Goal: Use online tool/utility: Utilize a website feature to perform a specific function

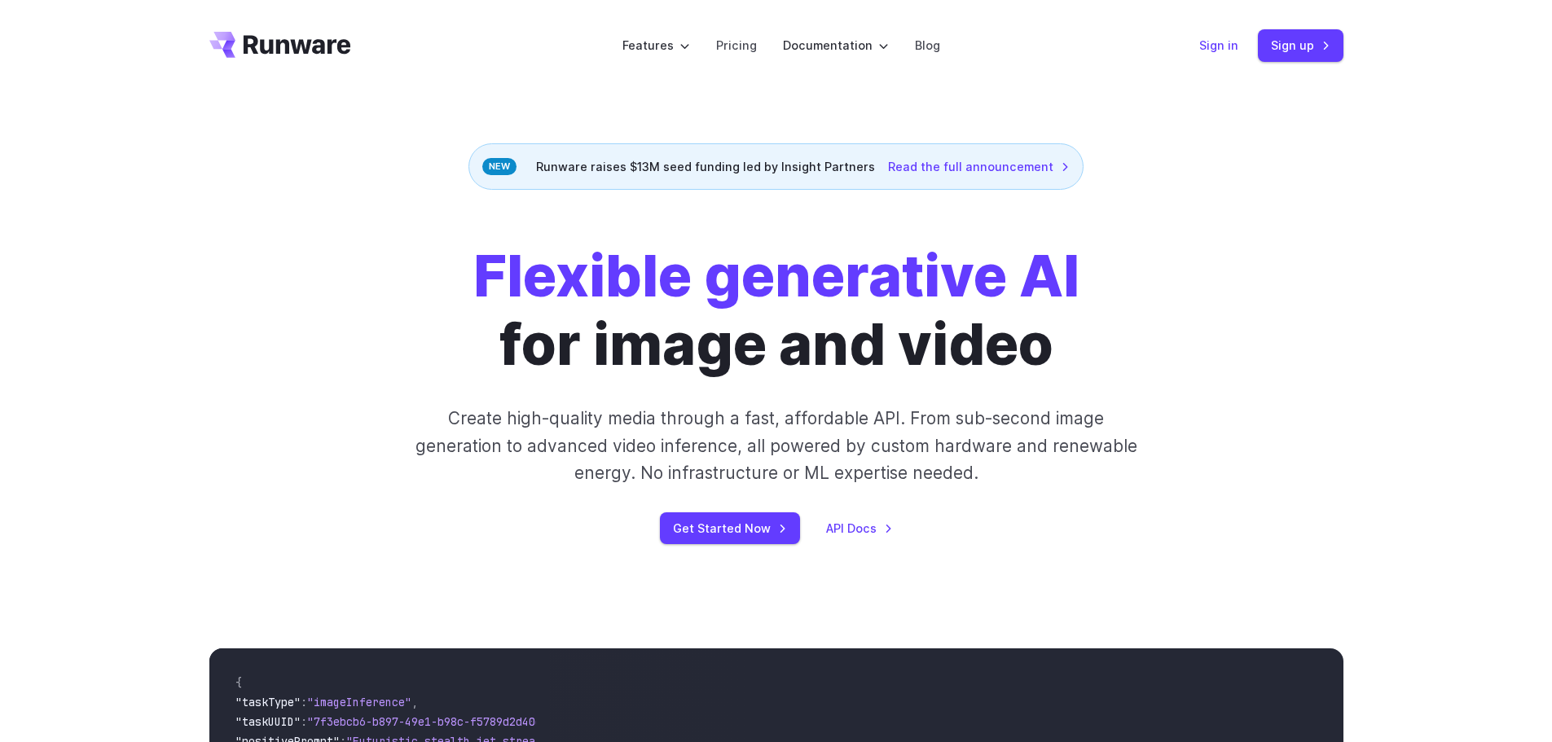
click at [1224, 46] on link "Sign in" at bounding box center [1218, 45] width 39 height 19
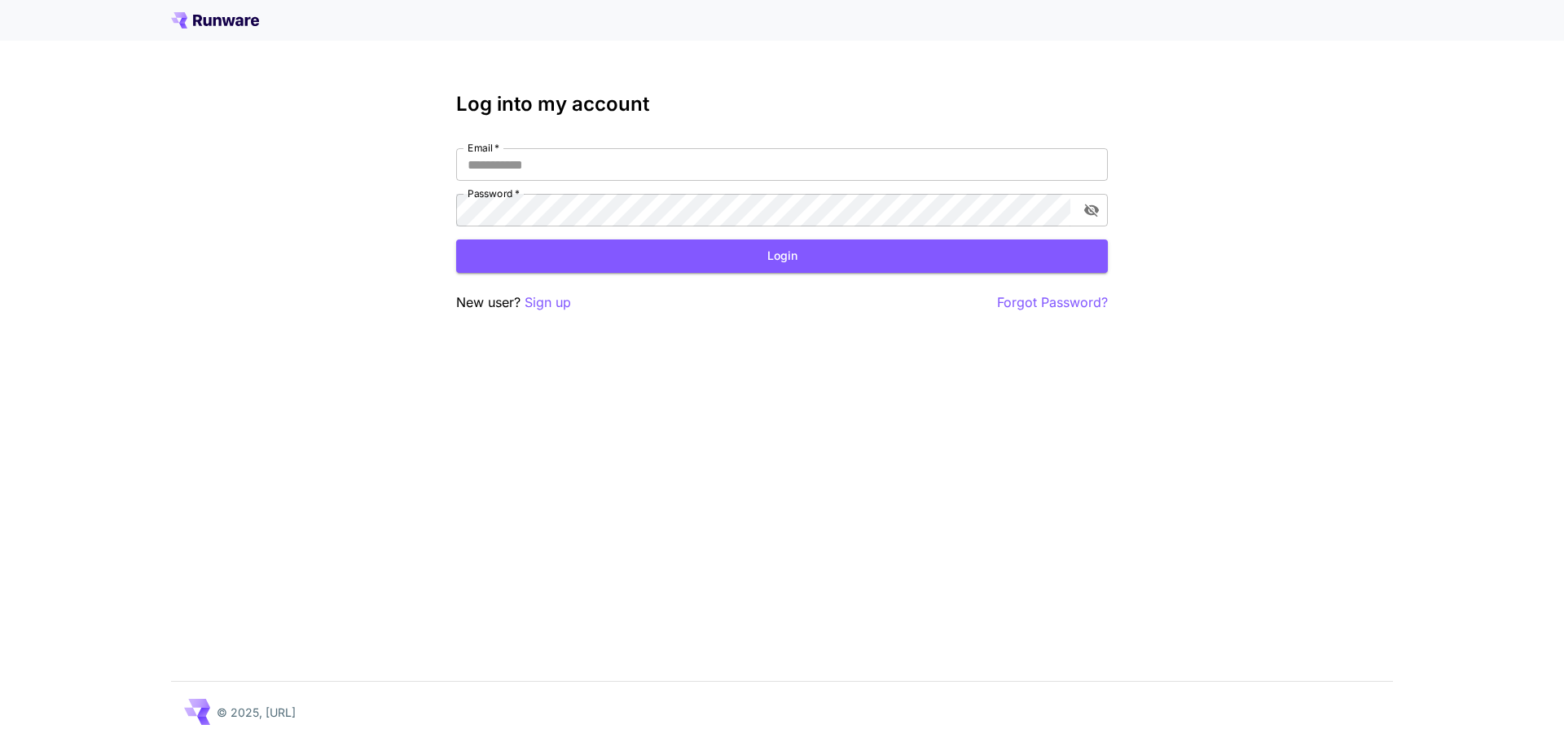
click at [540, 139] on div "Log into my account Email   * Email   * Password   * Password   * Login New use…" at bounding box center [782, 203] width 652 height 220
click at [535, 180] on input "Email   *" at bounding box center [782, 164] width 652 height 33
type input "**********"
click button "Login" at bounding box center [782, 255] width 652 height 33
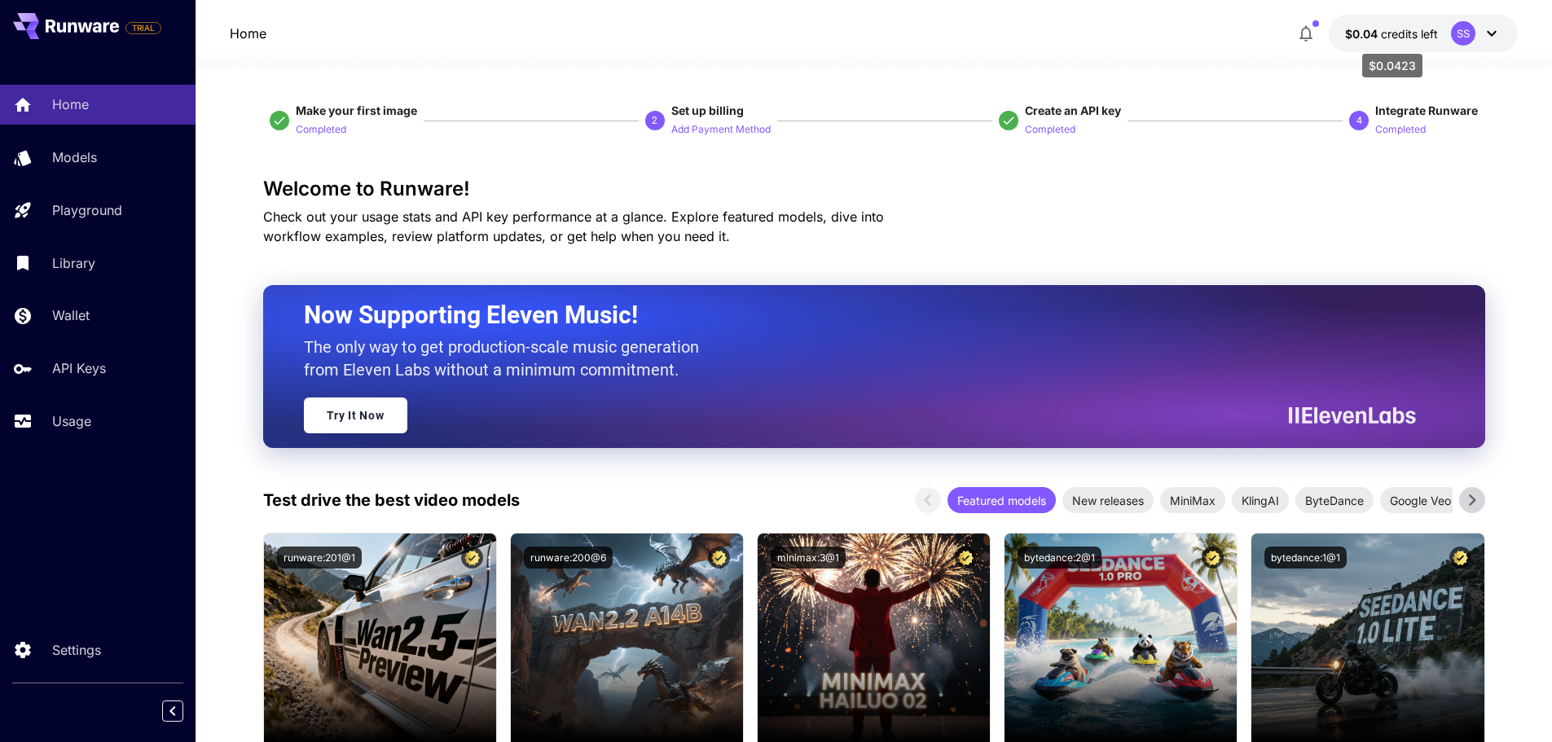
click at [1399, 37] on span "credits left" at bounding box center [1409, 34] width 57 height 14
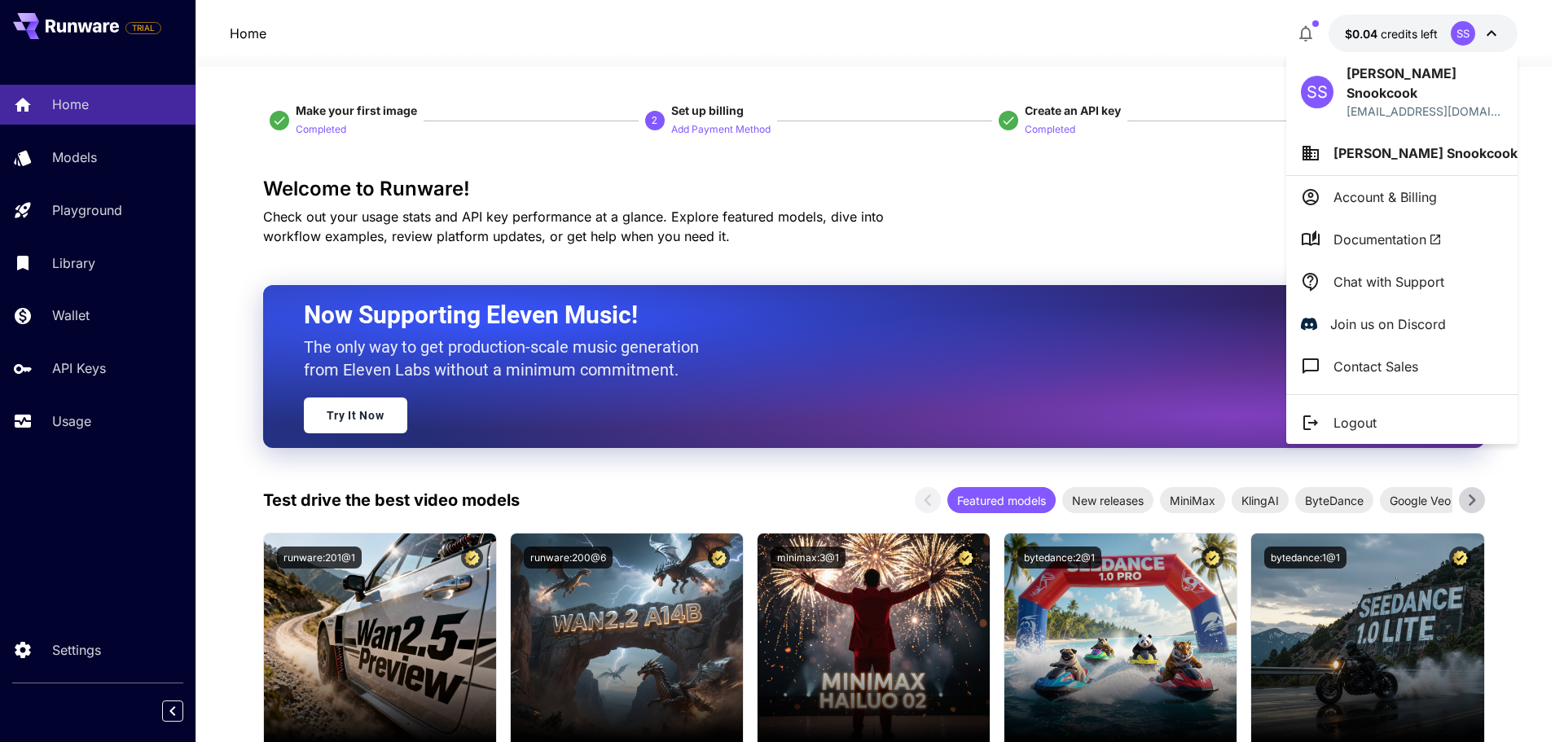
click at [1424, 187] on p "Account & Billing" at bounding box center [1384, 197] width 103 height 20
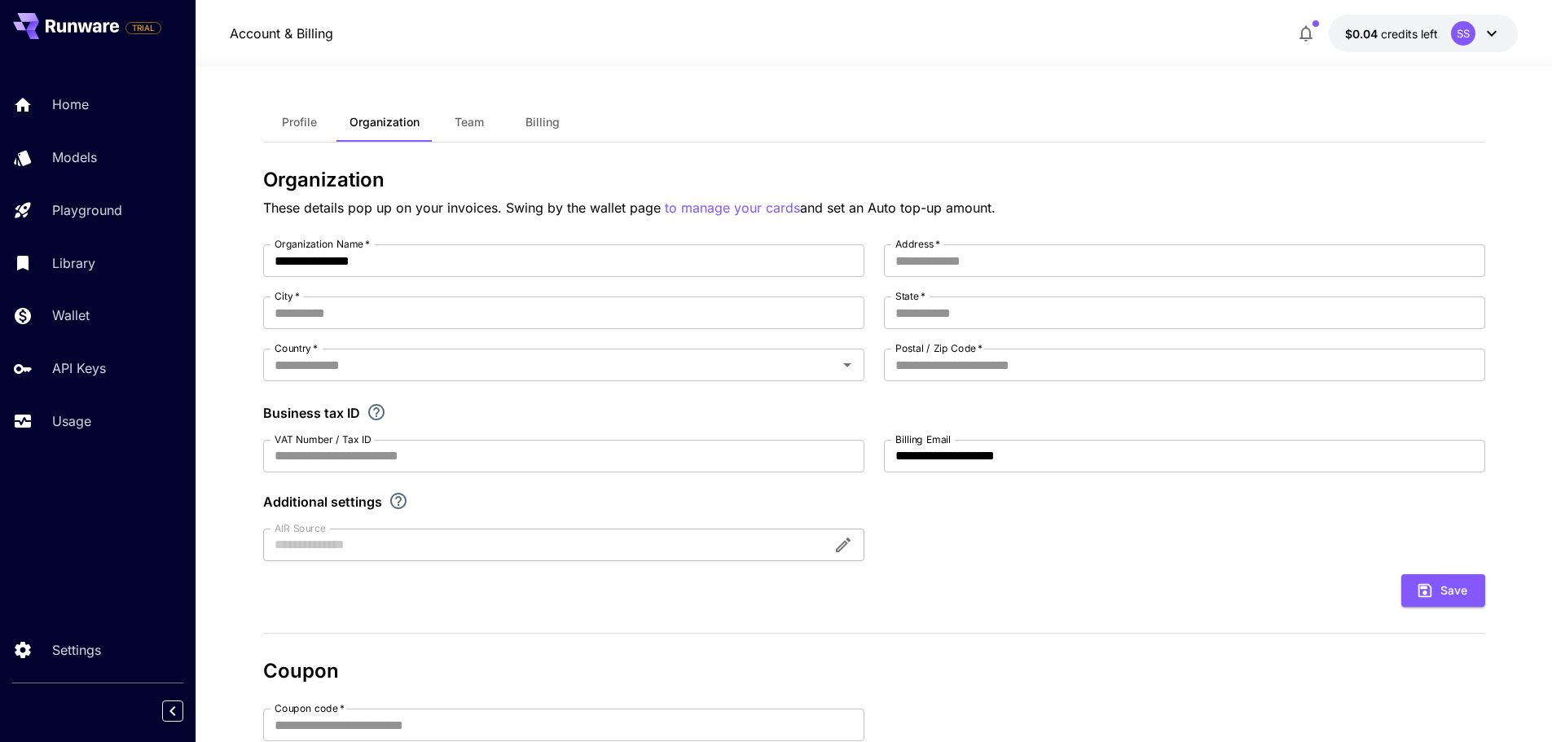
click at [22, 287] on div "Home Models Playground Library Wallet API Keys Usage" at bounding box center [97, 263] width 195 height 356
click at [57, 111] on p "Home" at bounding box center [73, 104] width 37 height 20
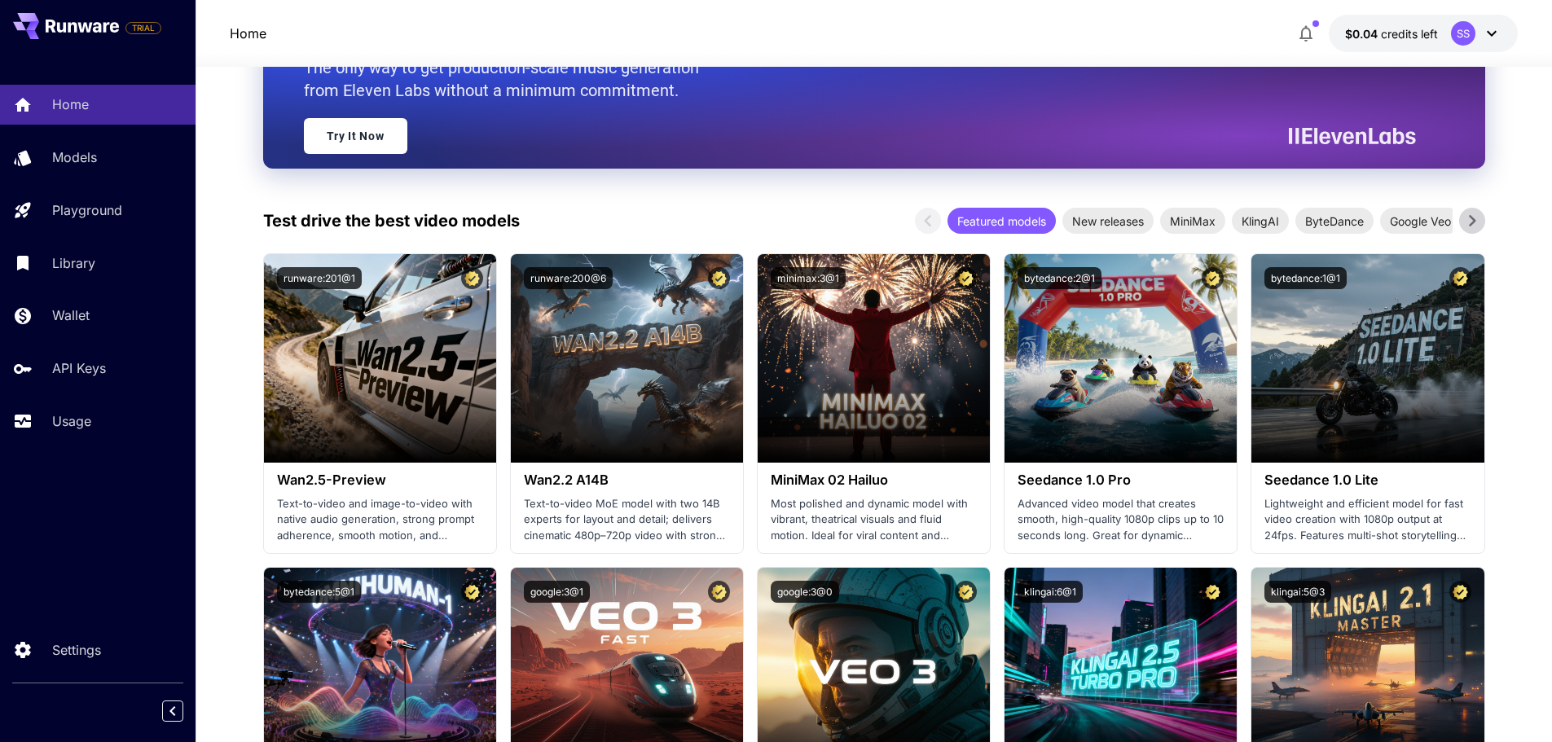
scroll to position [326, 0]
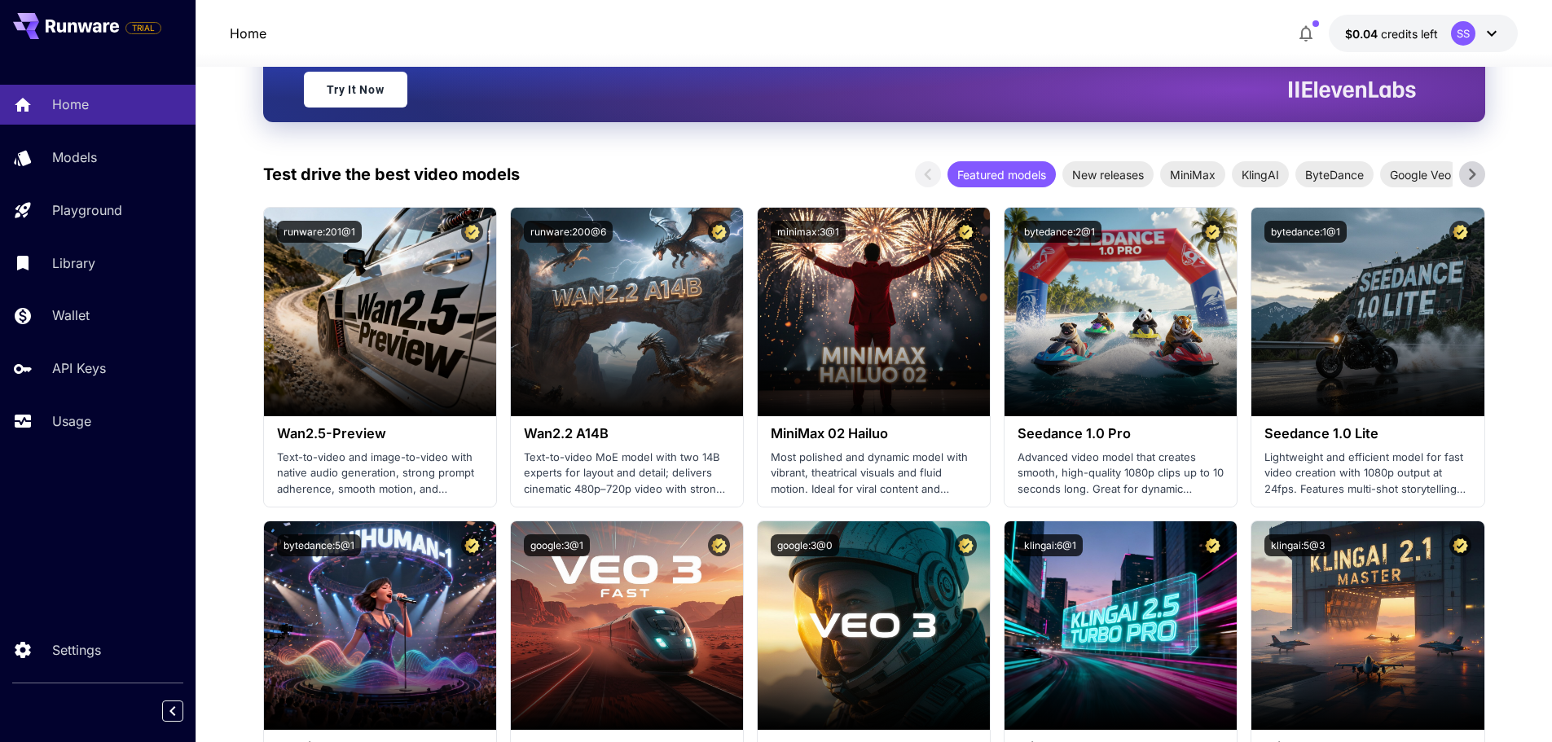
click at [1460, 41] on div "SS" at bounding box center [1463, 33] width 24 height 24
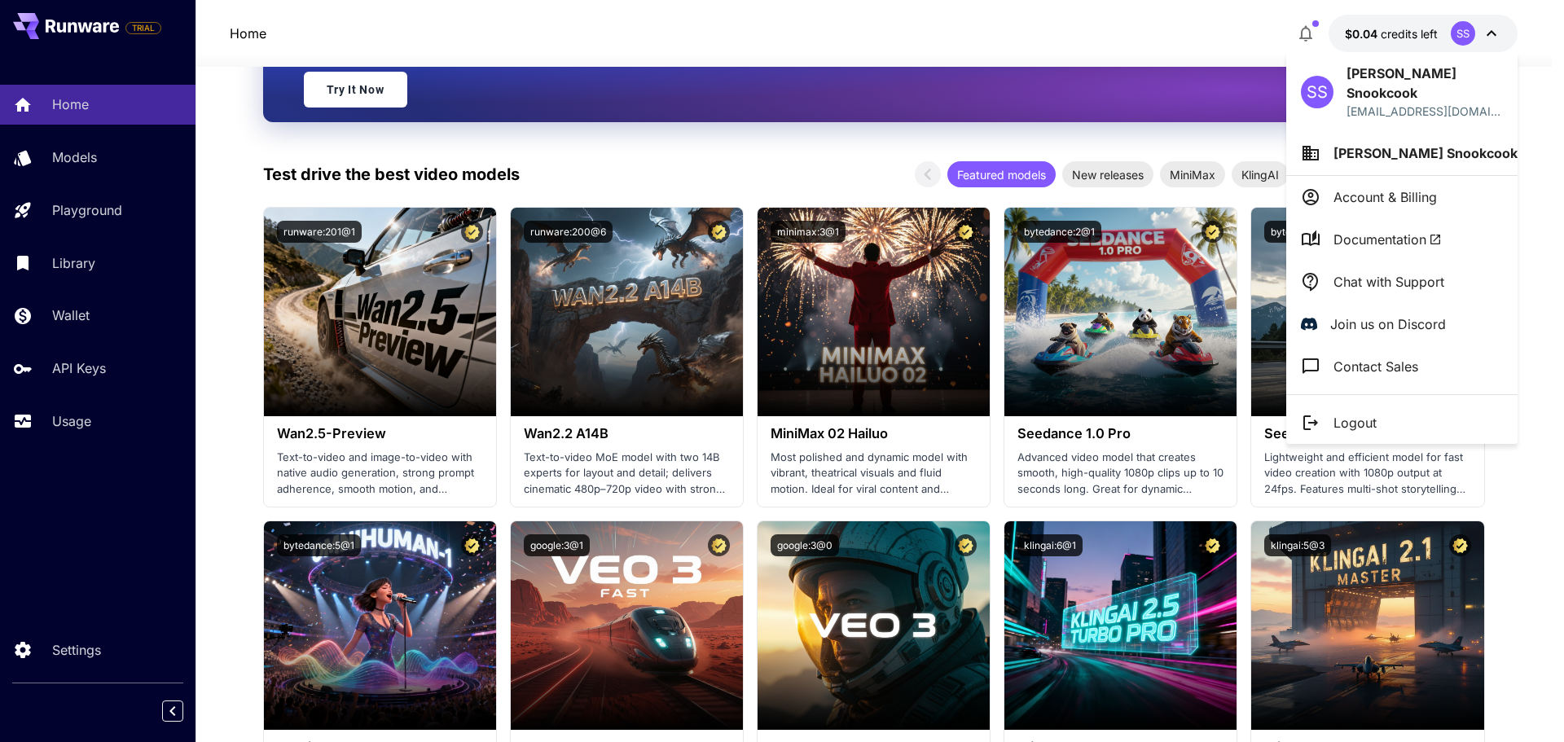
click at [1324, 29] on div at bounding box center [782, 371] width 1564 height 742
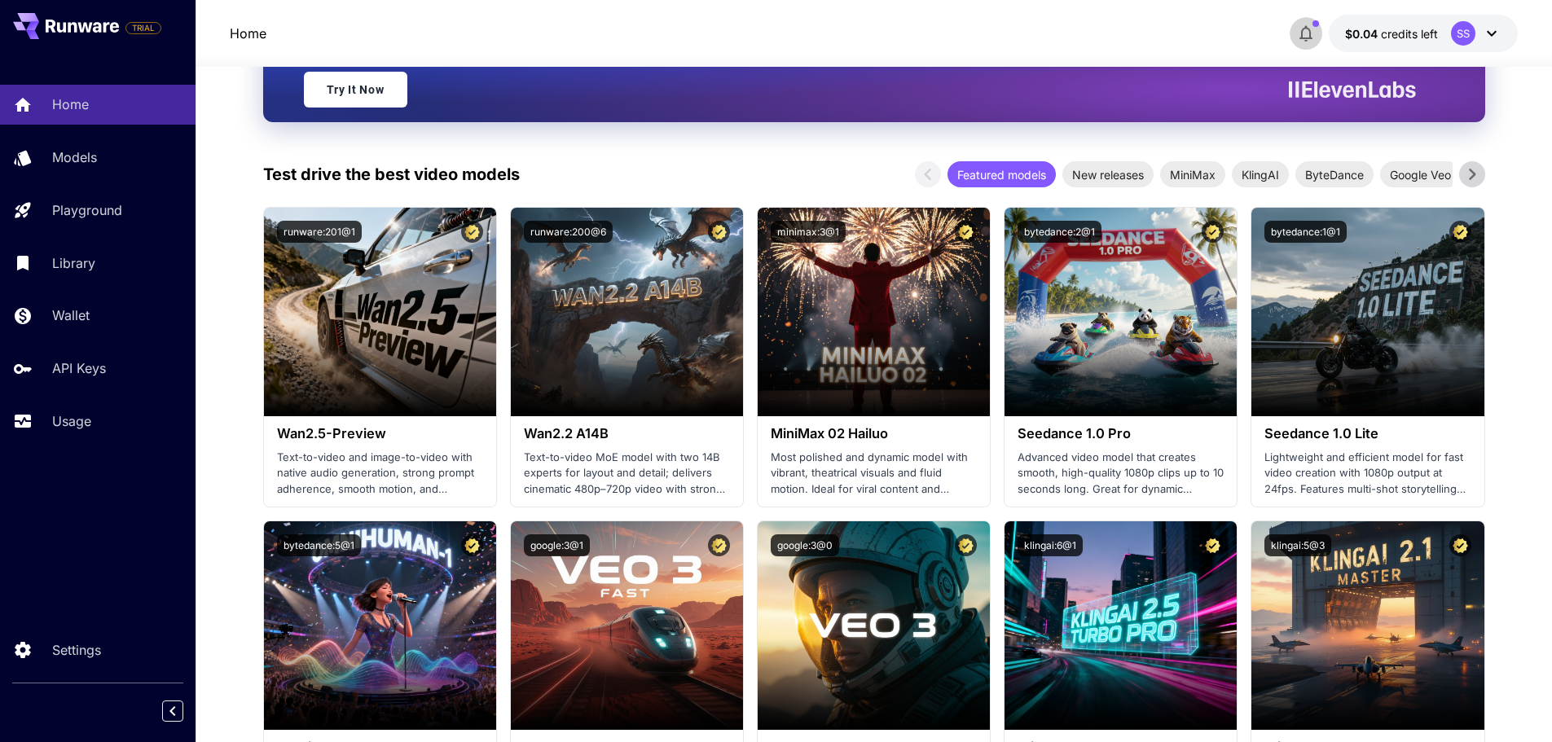
click at [1302, 31] on icon "button" at bounding box center [1305, 34] width 13 height 16
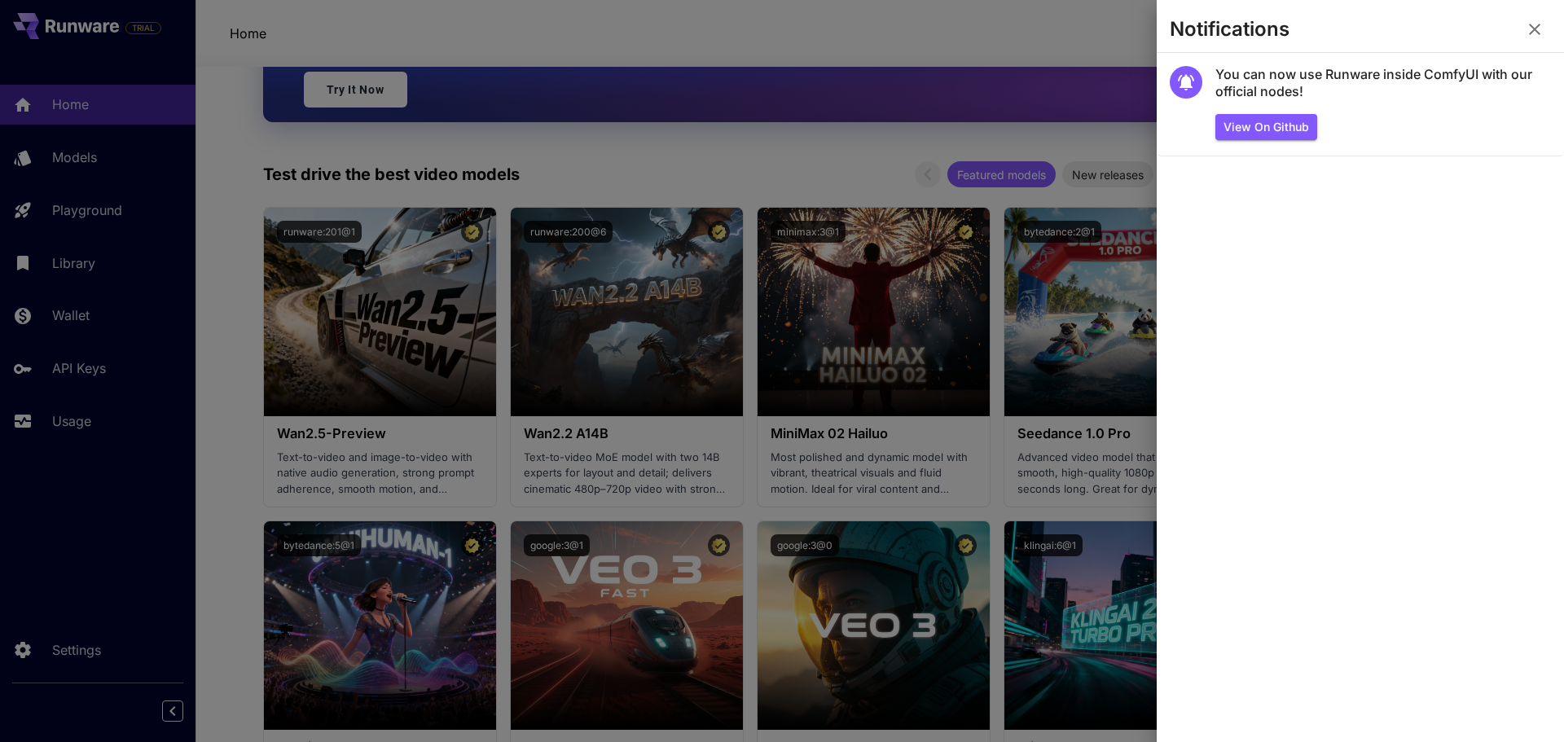
click at [806, 196] on div at bounding box center [782, 371] width 1564 height 742
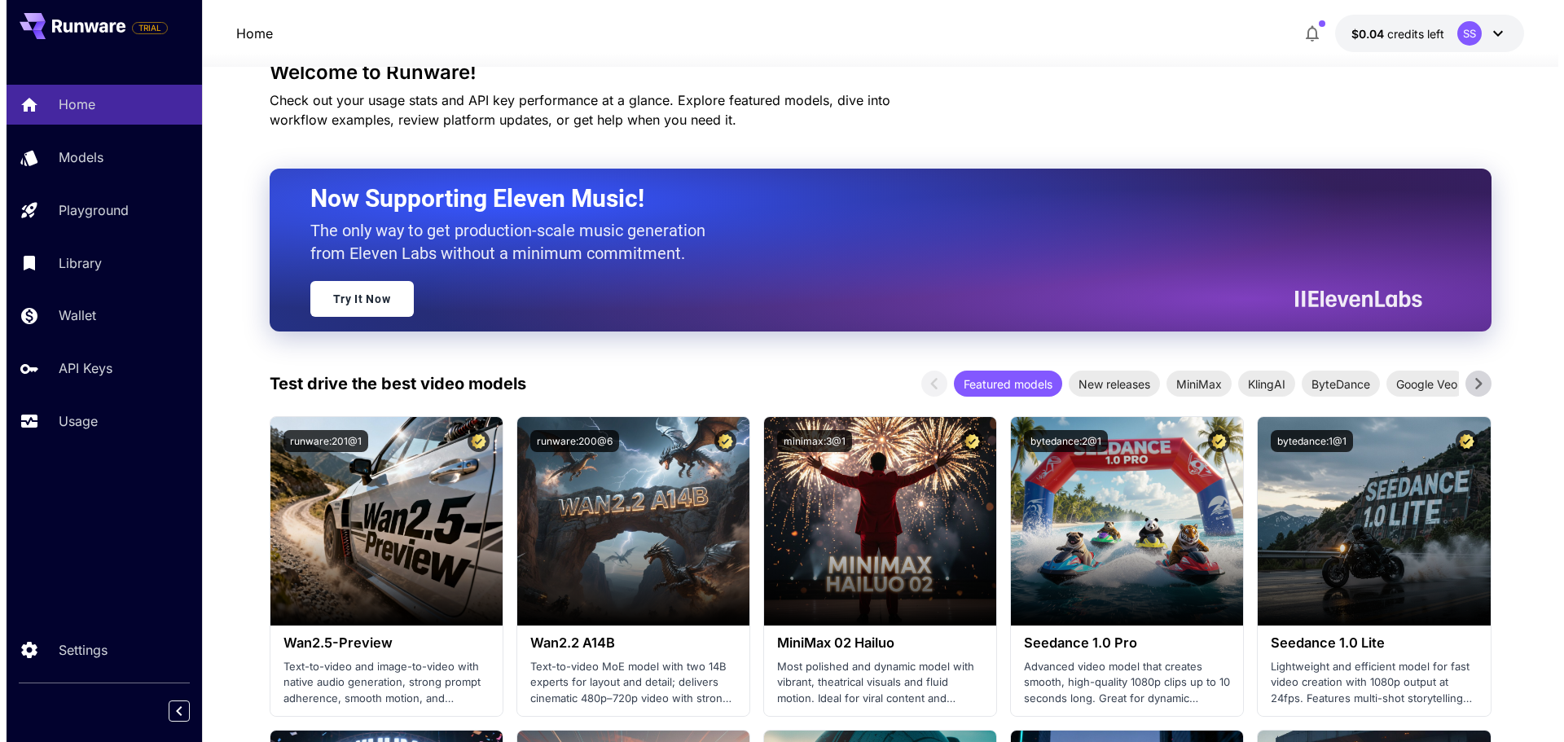
scroll to position [0, 0]
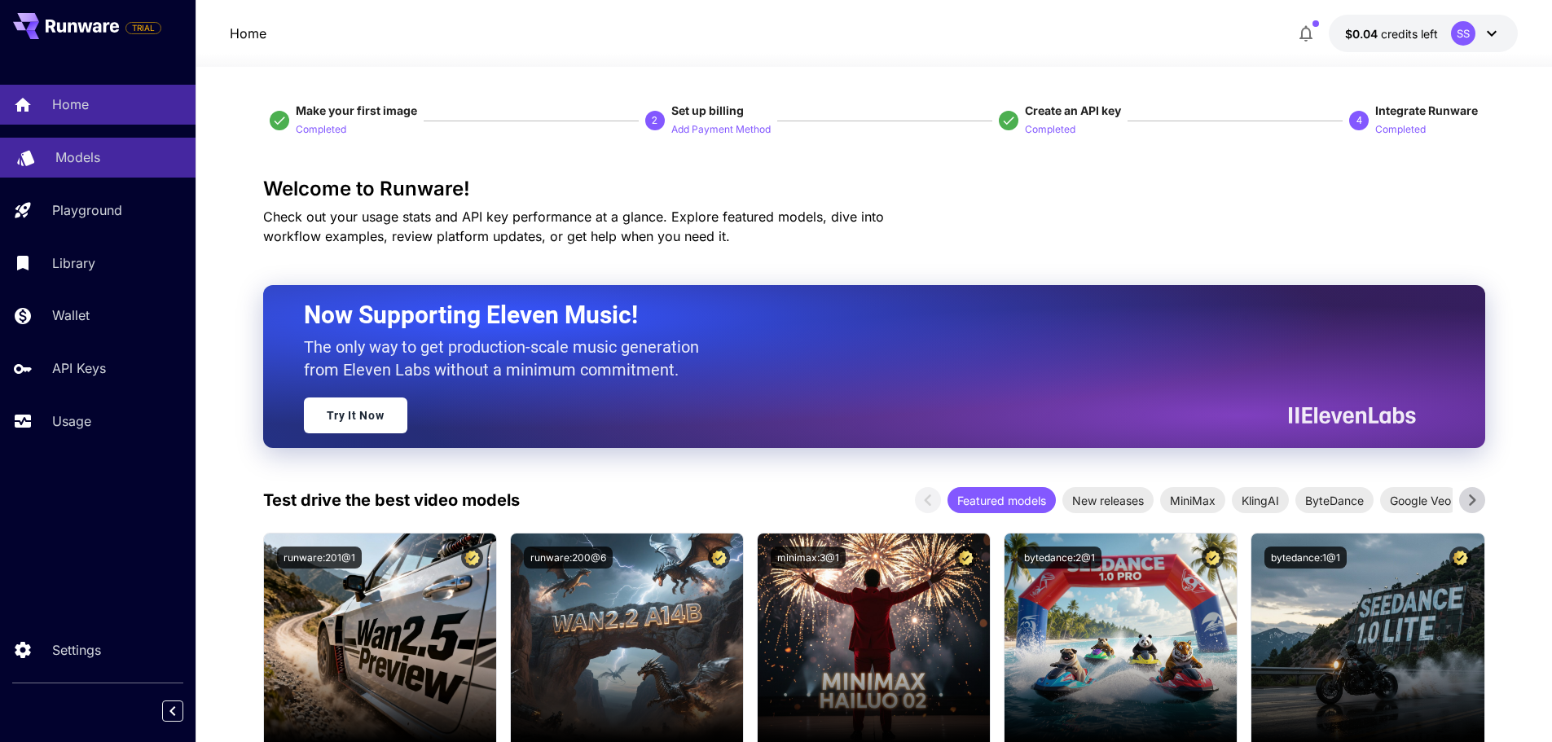
click at [49, 155] on link "Models" at bounding box center [97, 158] width 195 height 40
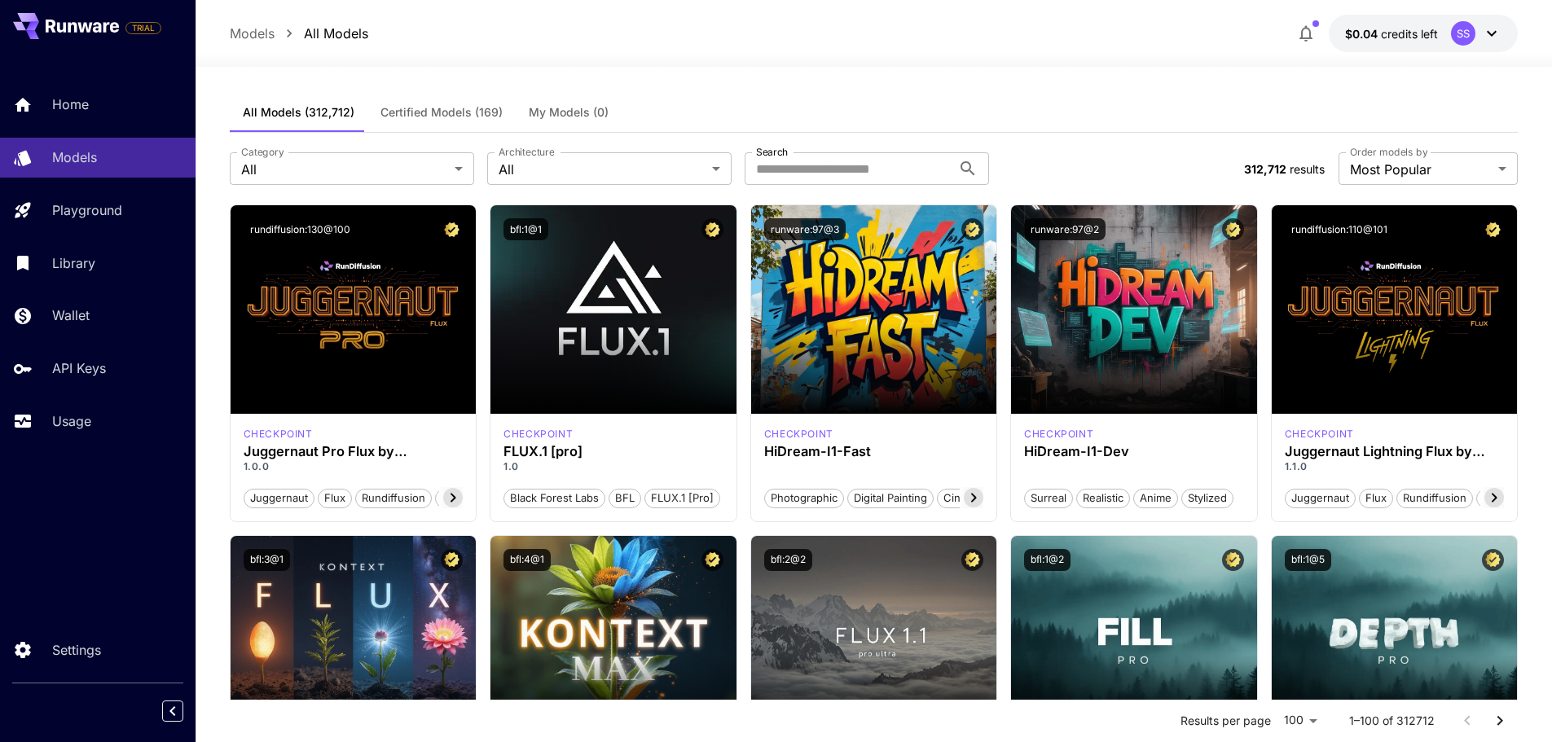
drag, startPoint x: 0, startPoint y: 239, endPoint x: 60, endPoint y: 217, distance: 64.2
click at [0, 239] on div "Home Models Playground Library Wallet API Keys Usage" at bounding box center [97, 263] width 195 height 356
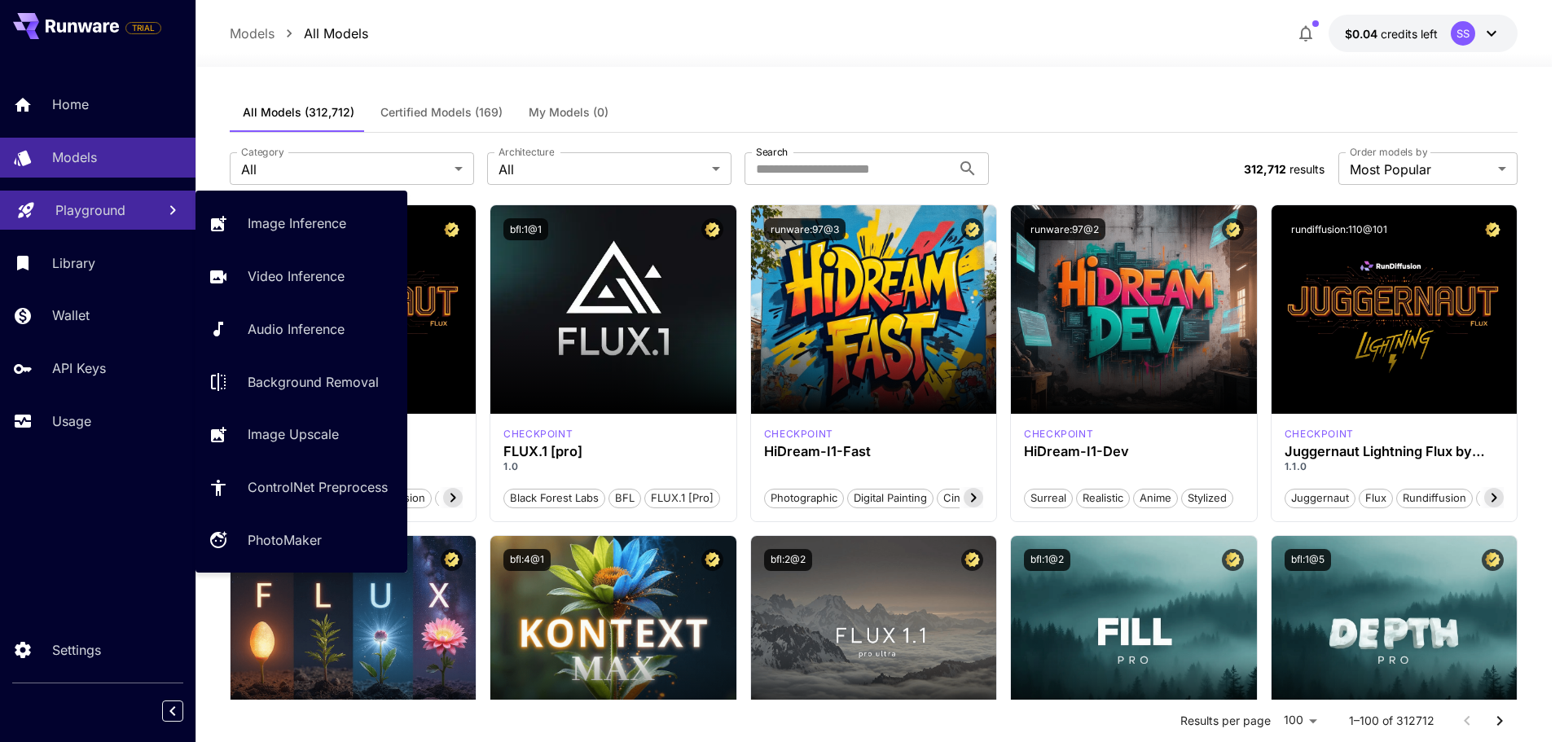
click at [62, 217] on p "Playground" at bounding box center [90, 210] width 70 height 20
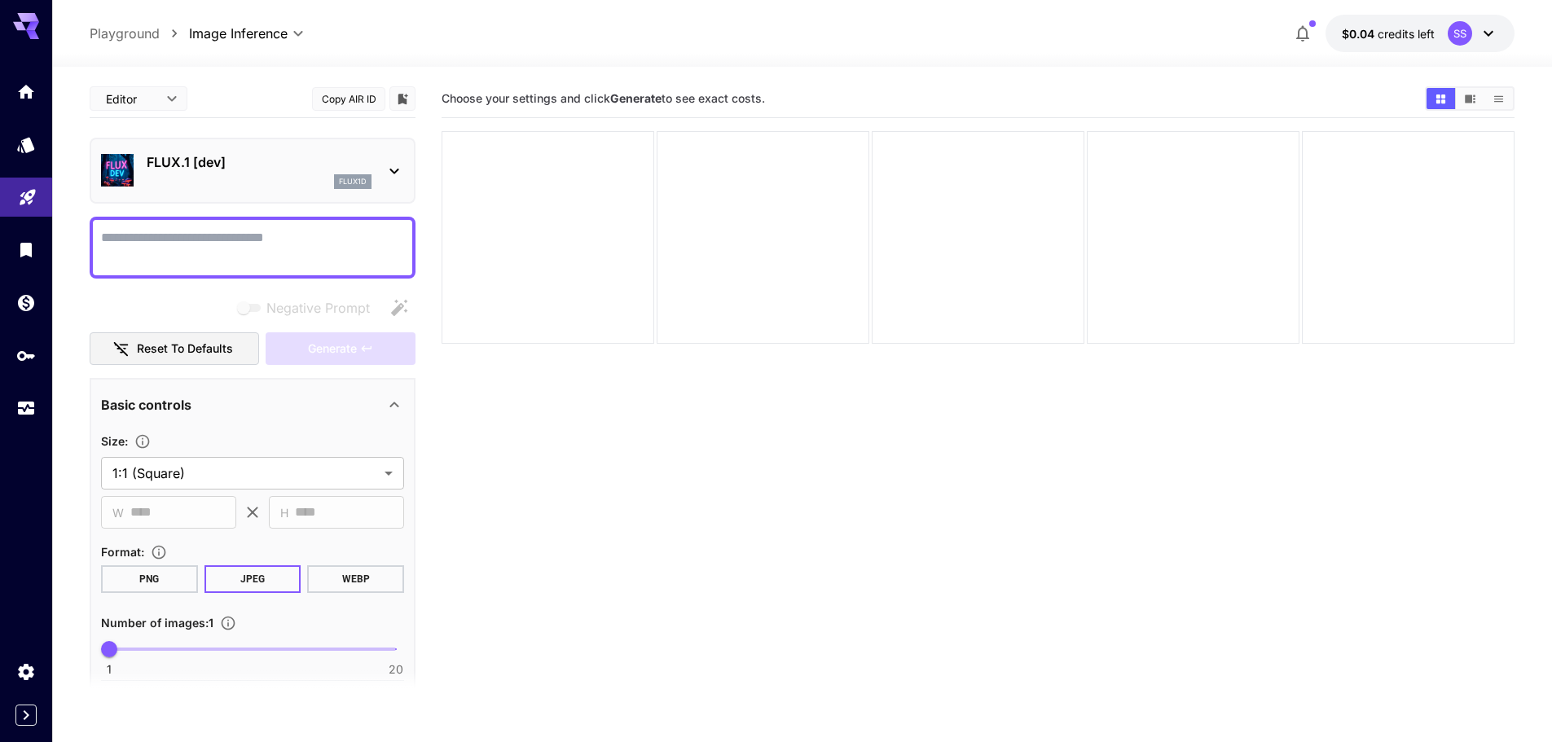
click at [391, 173] on icon at bounding box center [394, 171] width 20 height 20
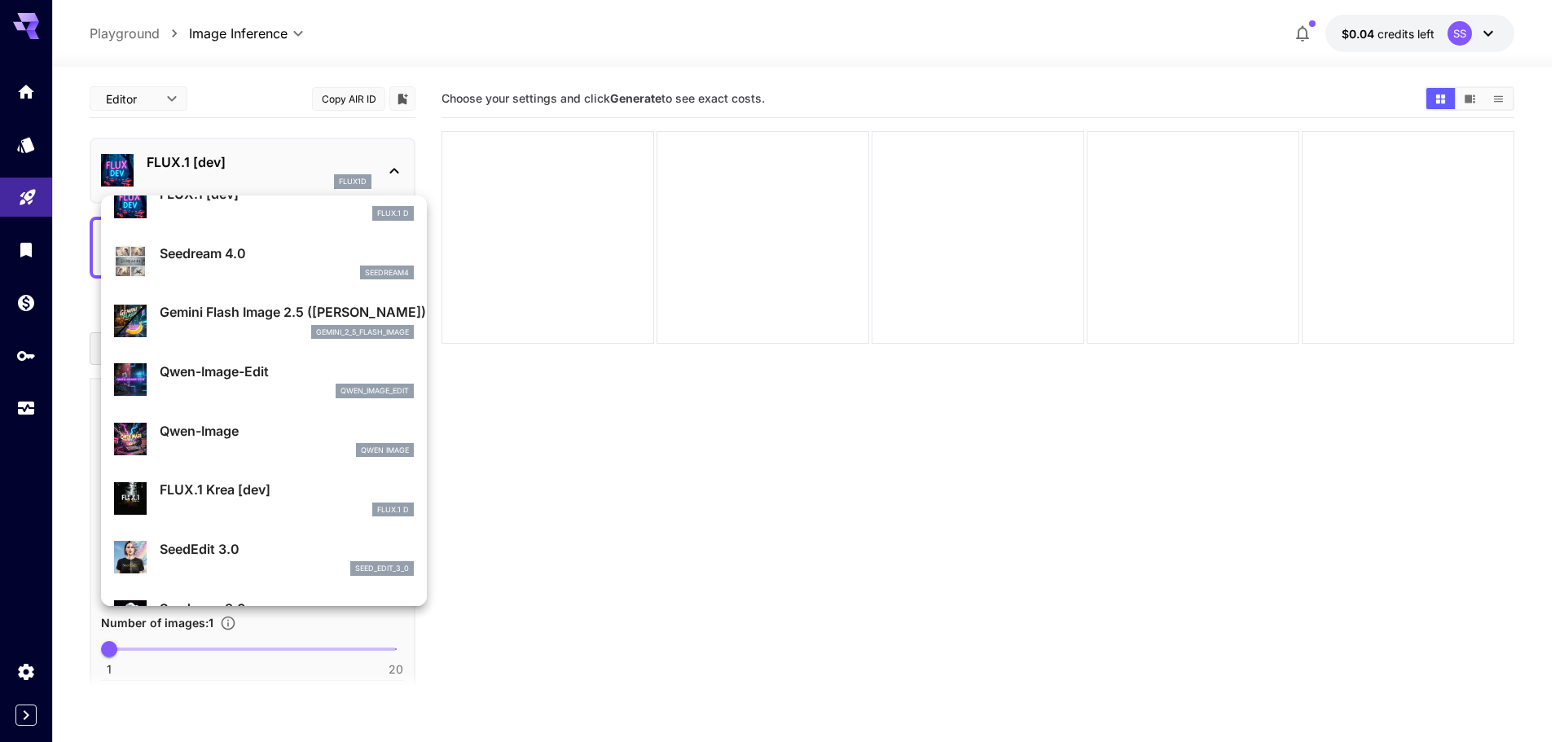
scroll to position [244, 0]
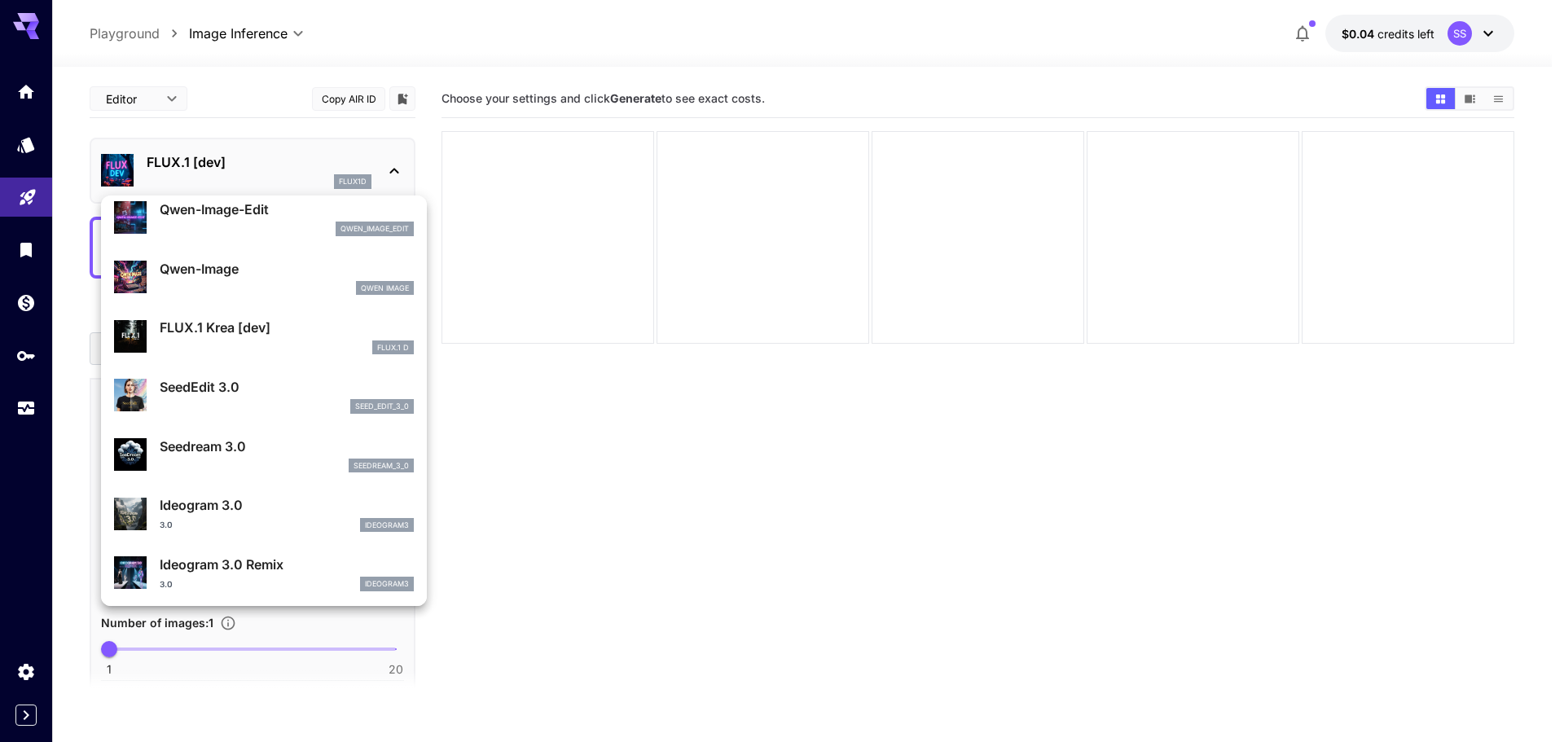
click at [815, 529] on div at bounding box center [782, 371] width 1564 height 742
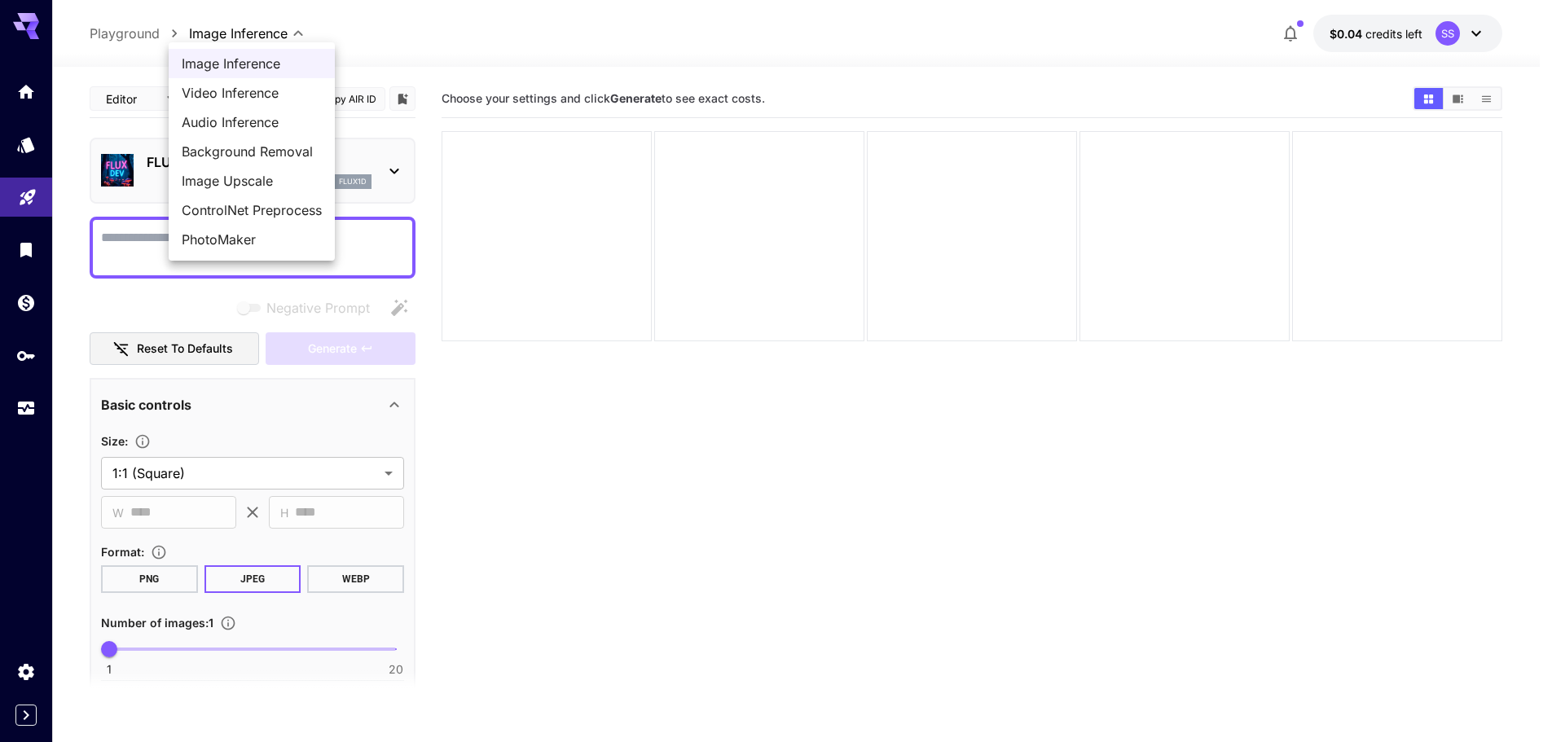
click at [222, 38] on body "**********" at bounding box center [776, 435] width 1552 height 871
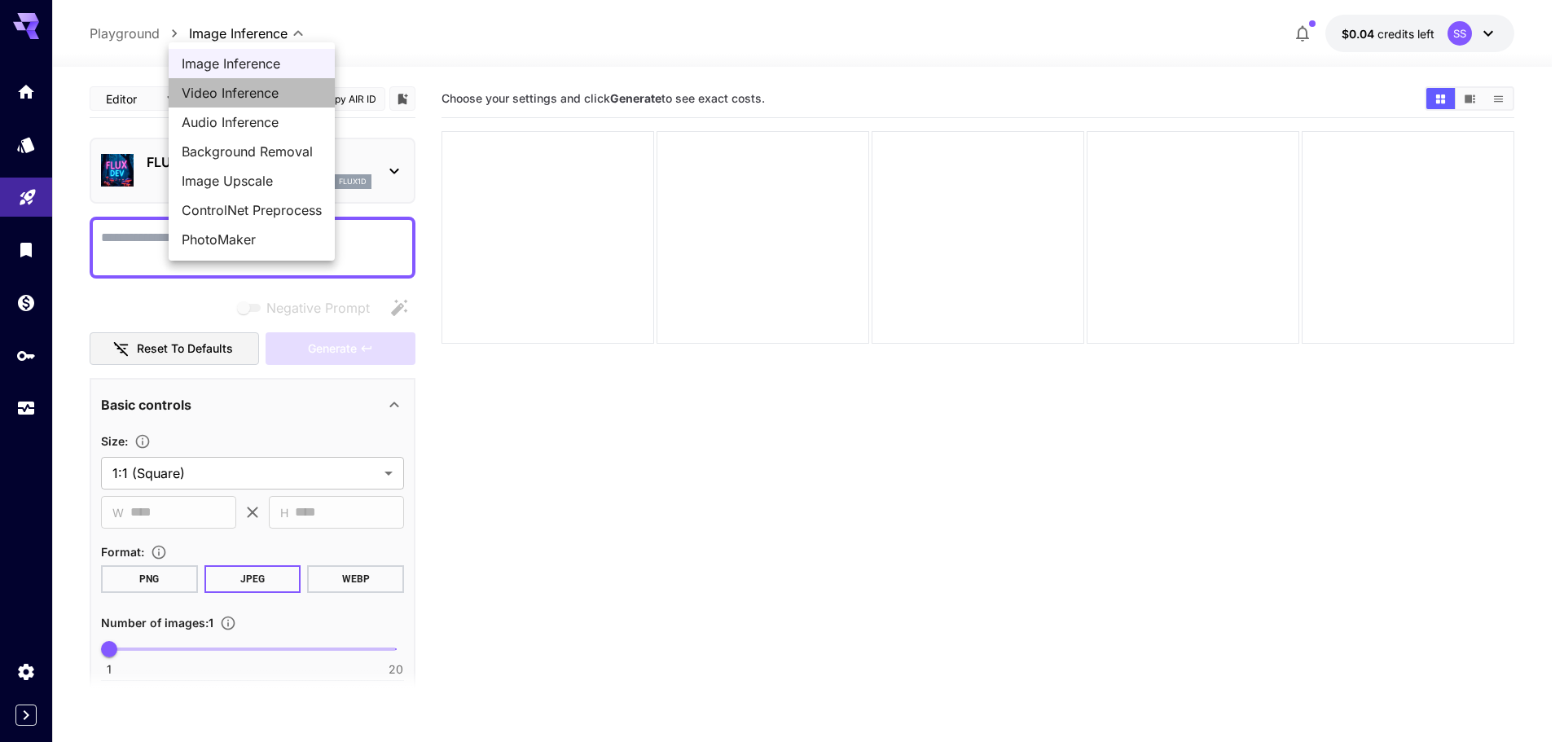
click at [222, 95] on span "Video Inference" at bounding box center [252, 93] width 140 height 20
type input "**********"
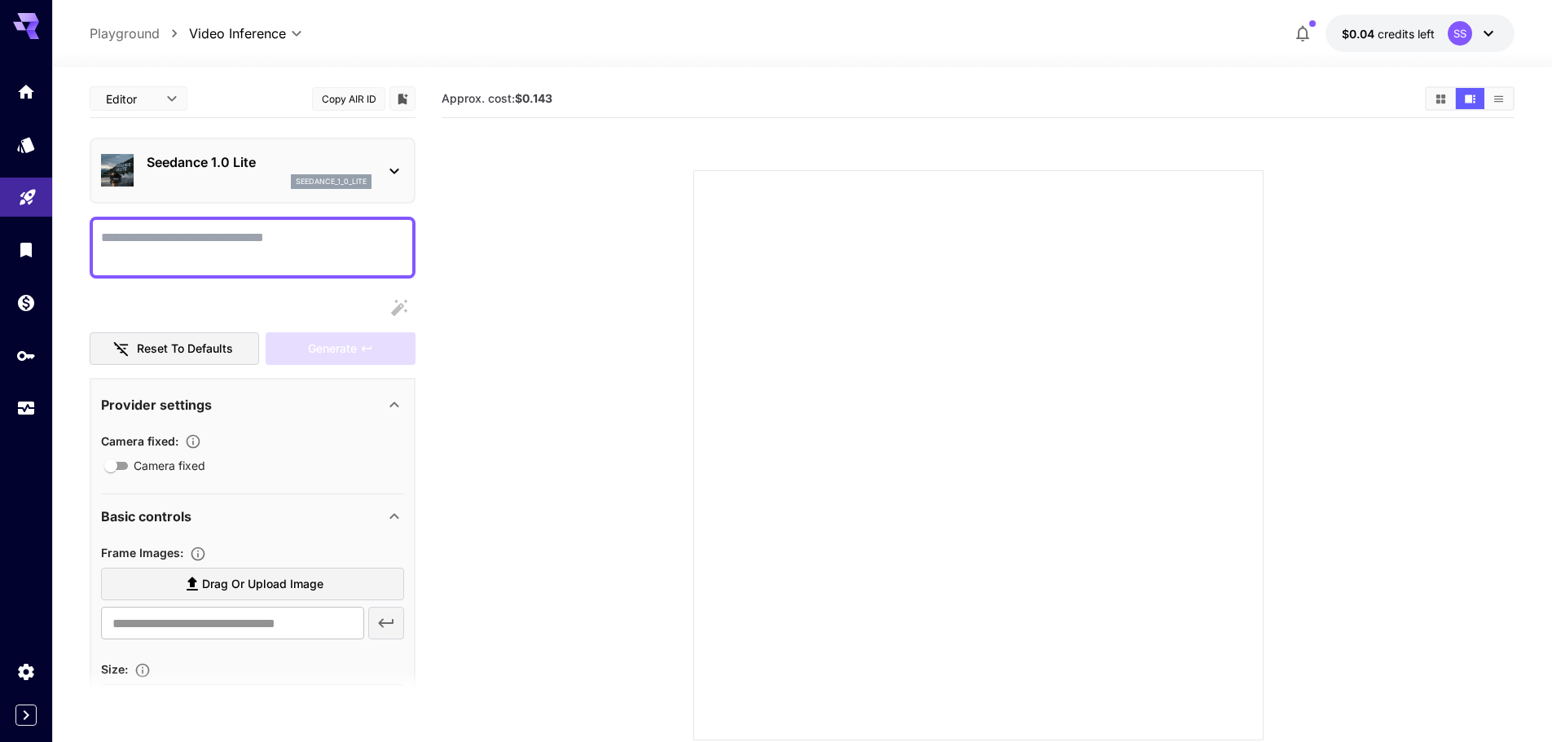
click at [394, 175] on icon at bounding box center [394, 171] width 20 height 20
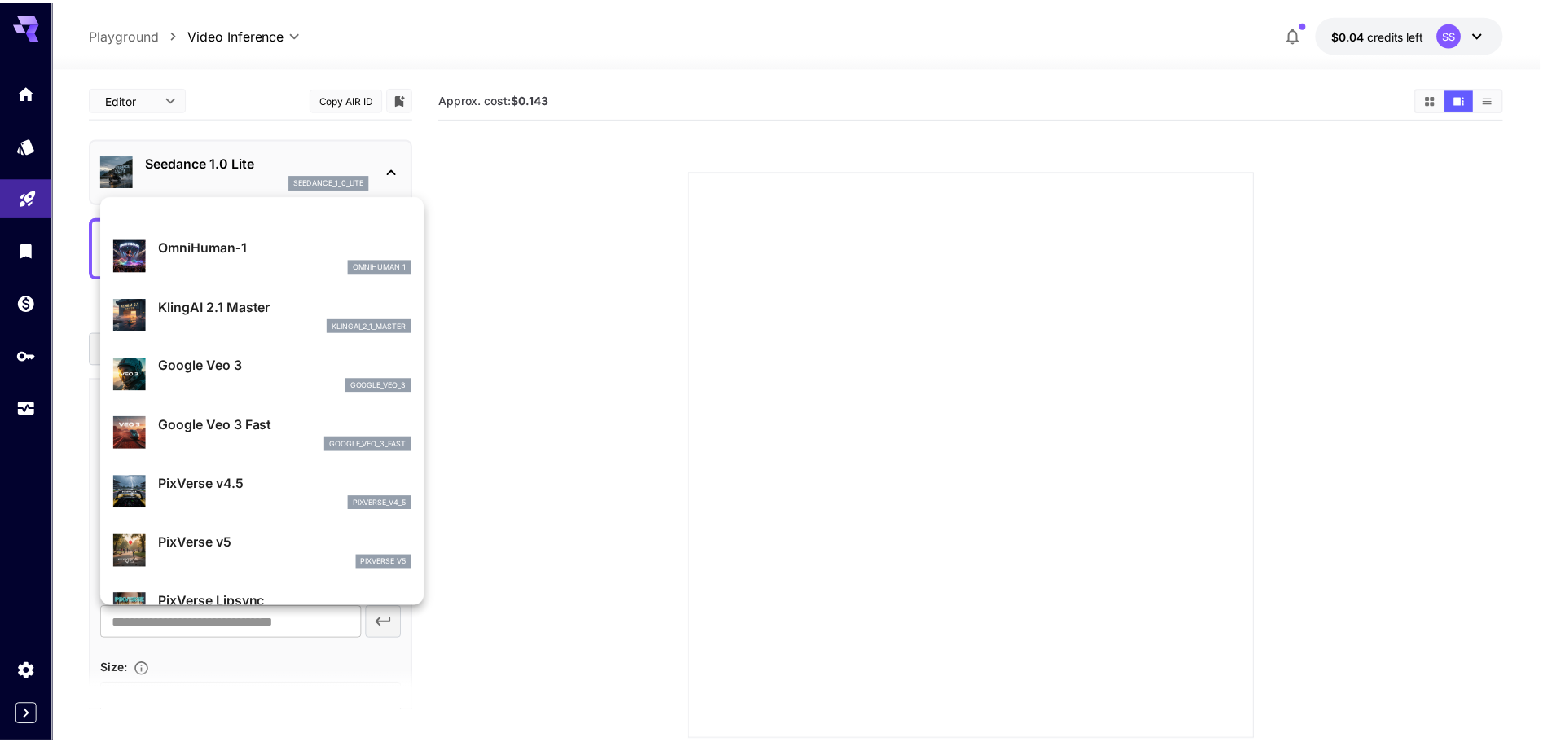
scroll to position [244, 0]
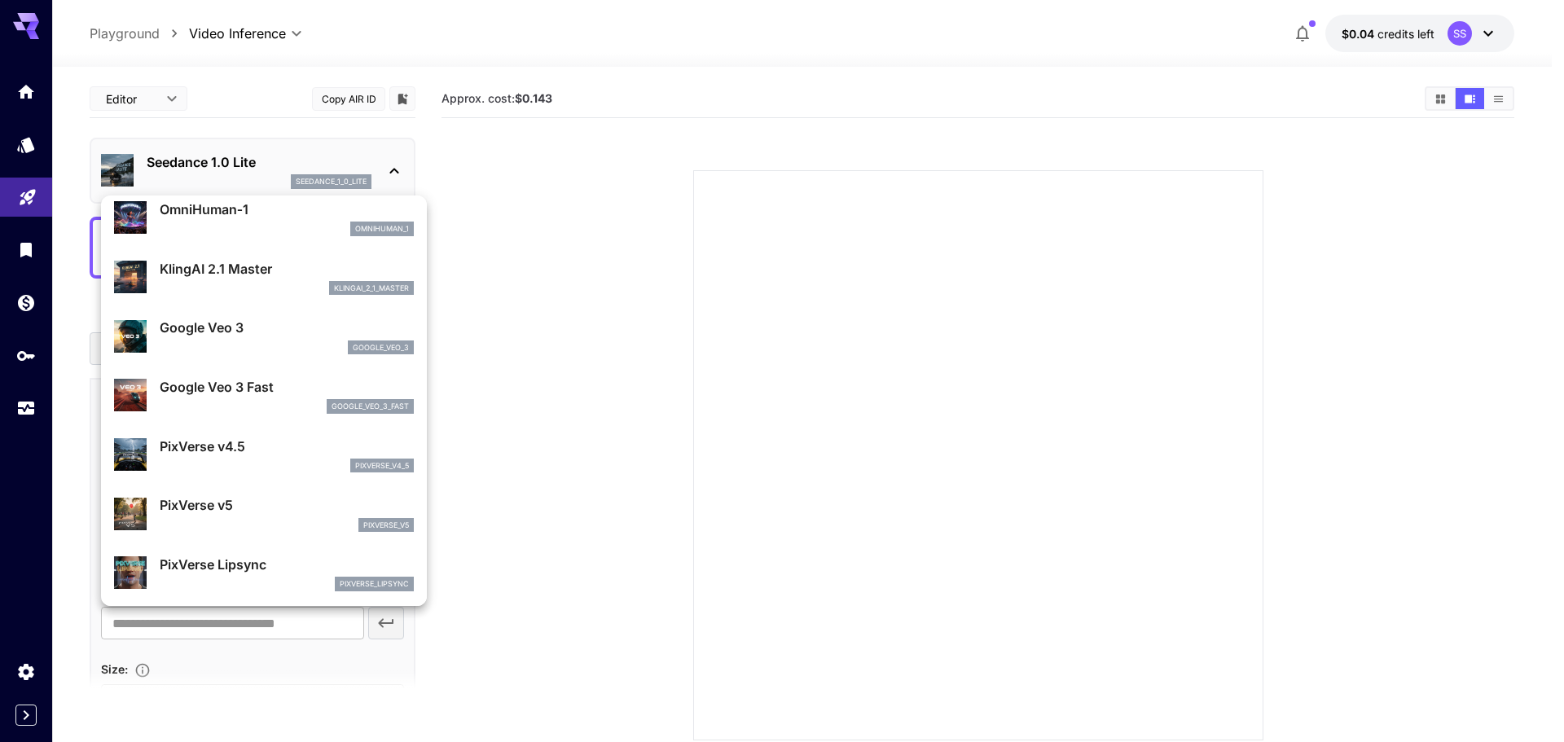
click at [261, 343] on div "google_veo_3" at bounding box center [287, 347] width 254 height 15
type input "**********"
type input "****"
type input "***"
type input "*"
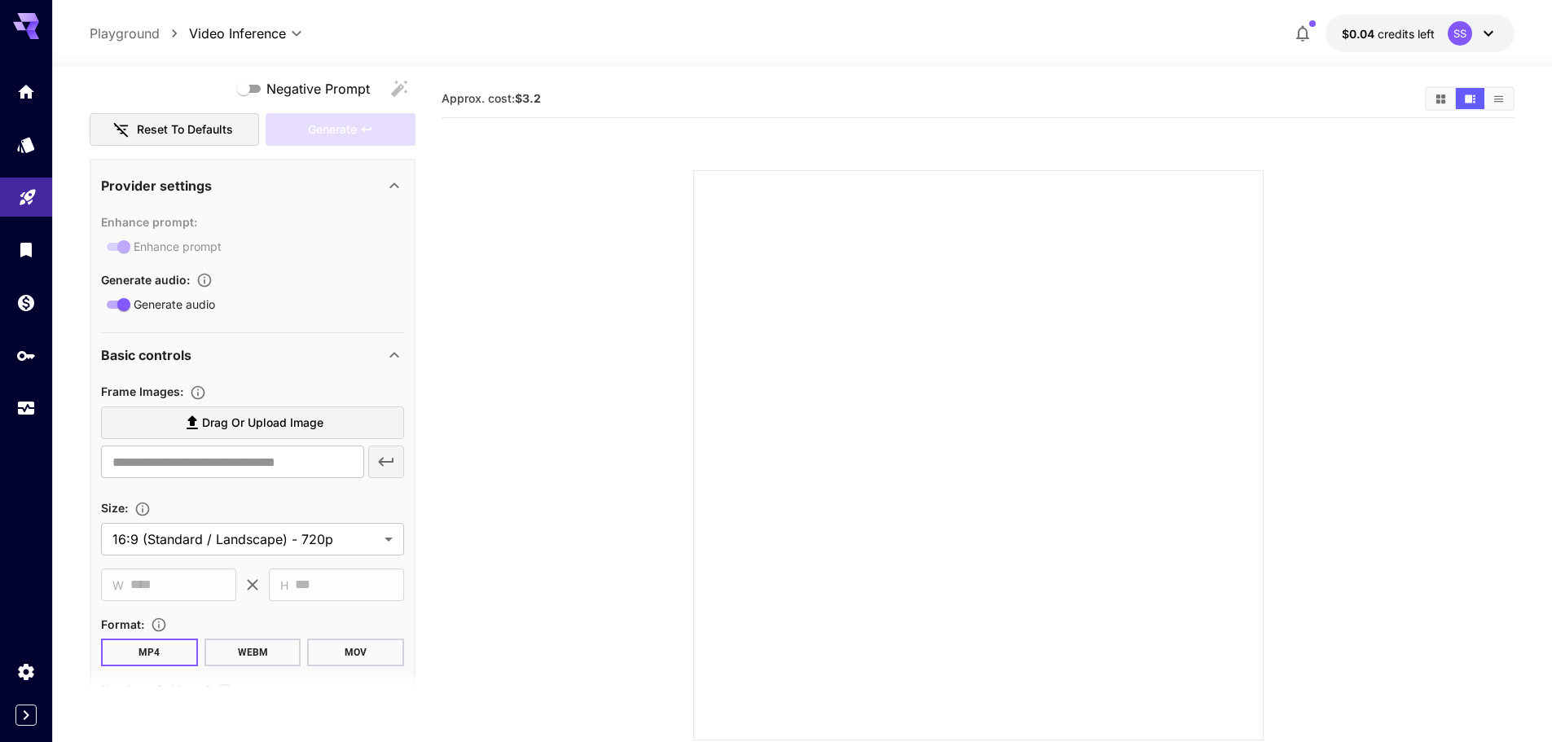
scroll to position [0, 0]
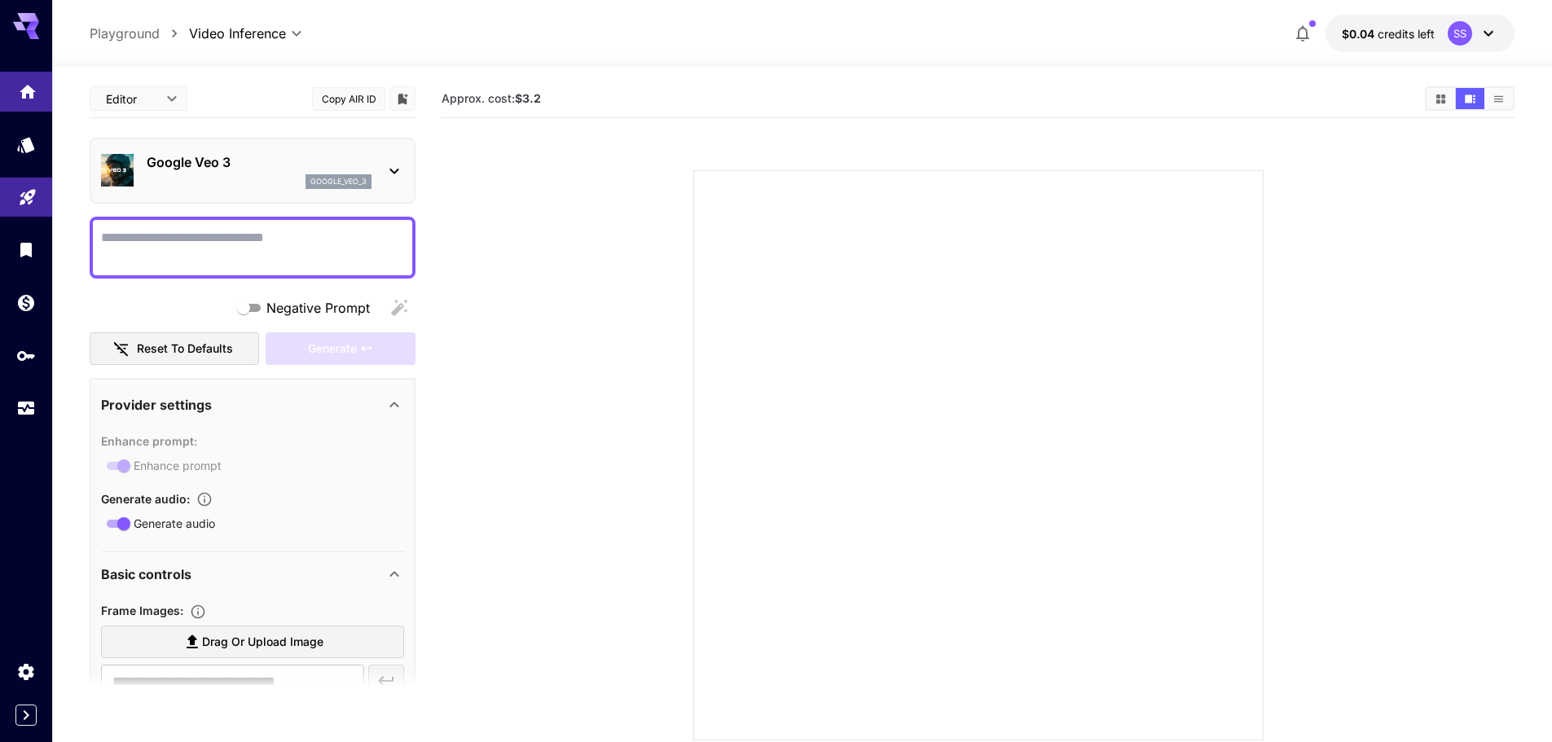
click at [20, 88] on icon "Home" at bounding box center [28, 87] width 20 height 20
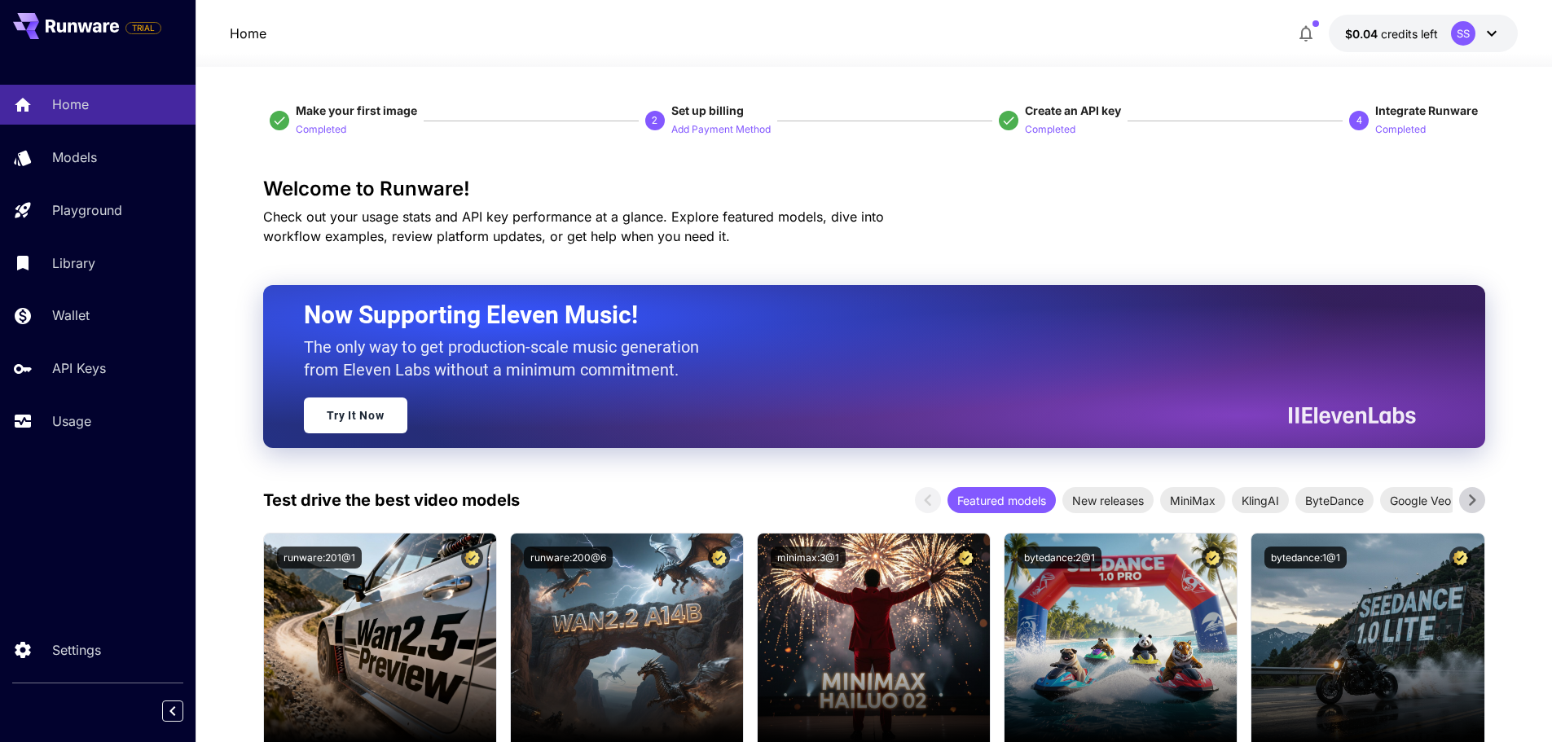
click at [715, 118] on span "Set up billing" at bounding box center [720, 111] width 99 height 16
click at [1036, 125] on p "Completed" at bounding box center [1050, 129] width 50 height 15
click at [86, 360] on p "API Keys" at bounding box center [82, 368] width 54 height 20
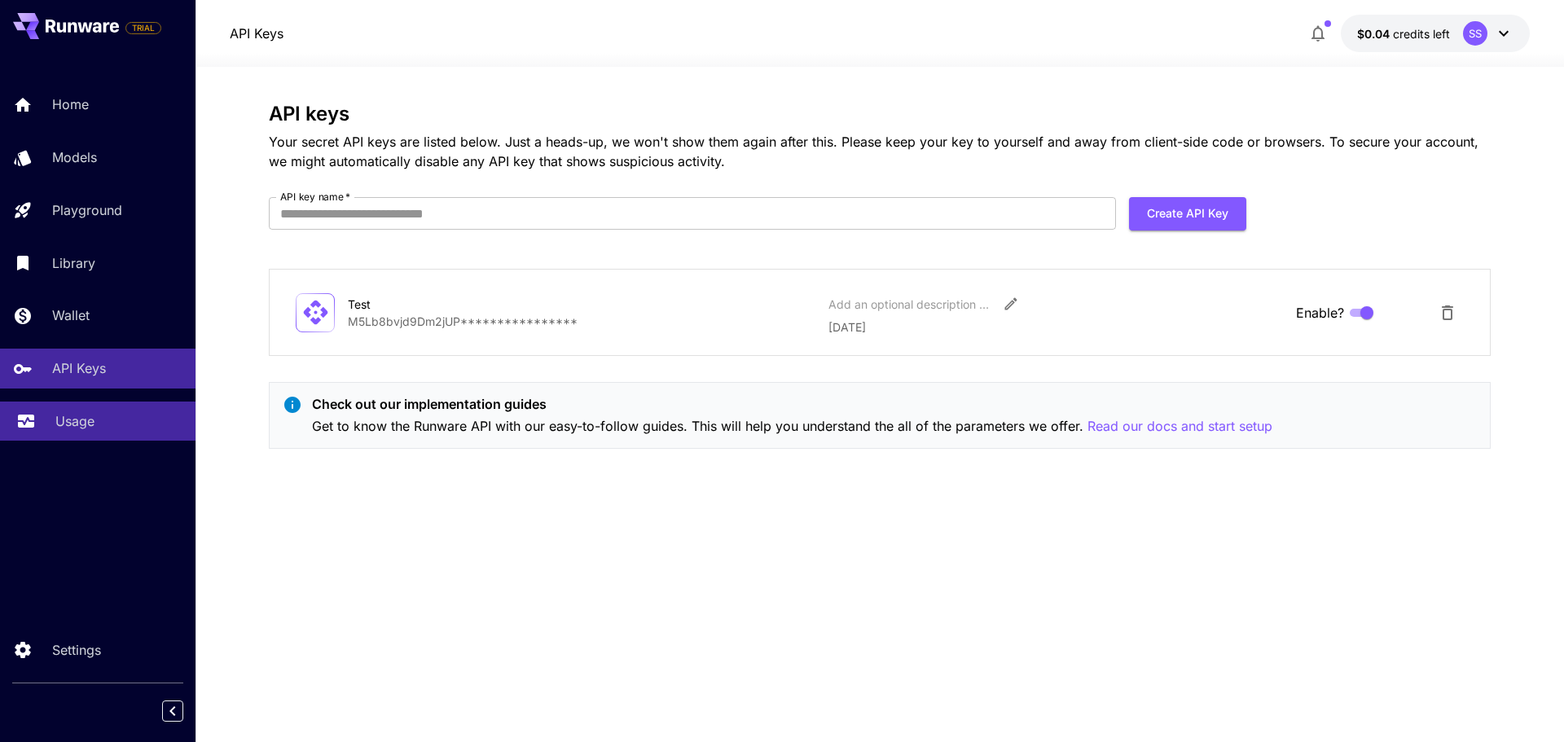
click at [105, 434] on link "Usage" at bounding box center [97, 422] width 195 height 40
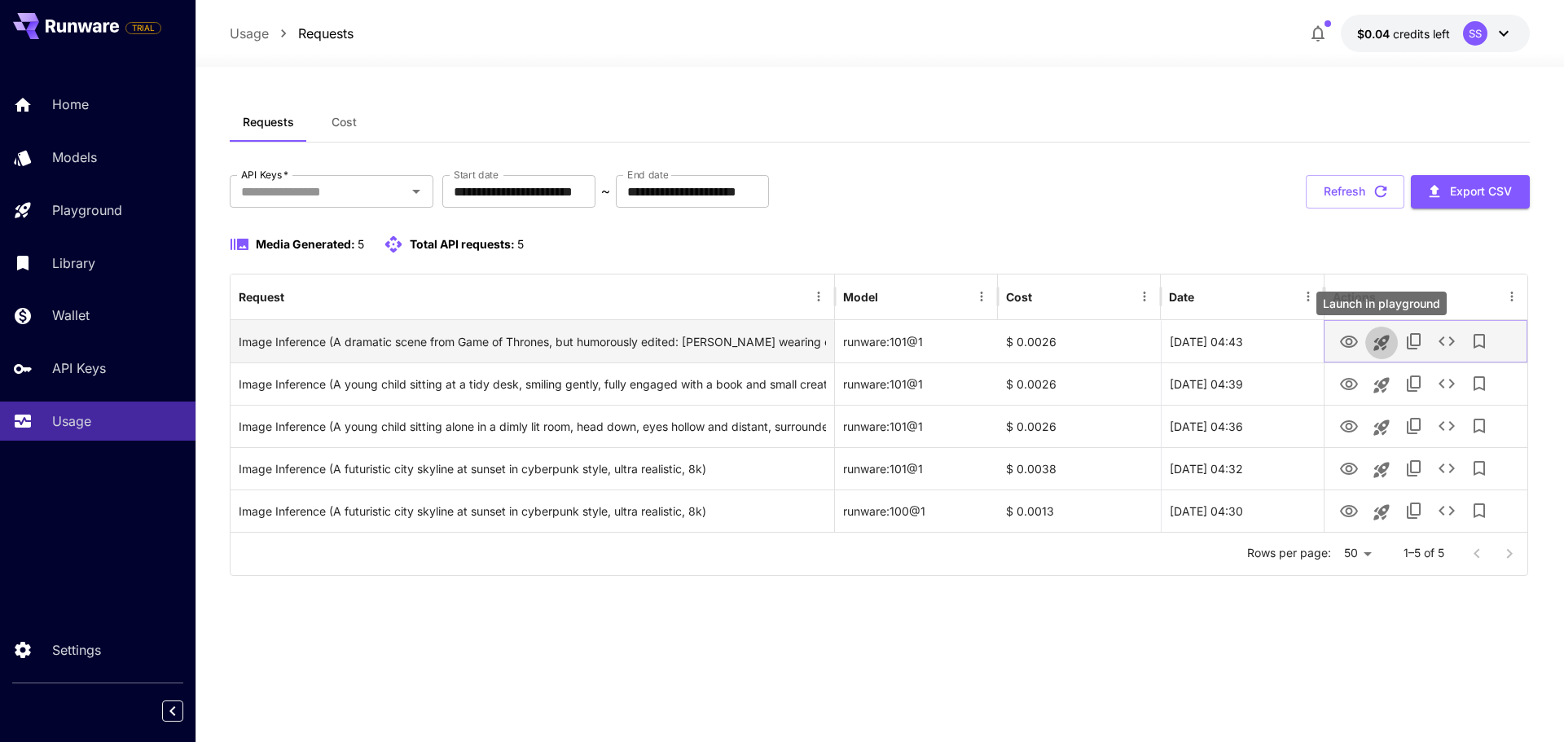
click at [1385, 352] on icon "Launch in playground" at bounding box center [1382, 343] width 20 height 20
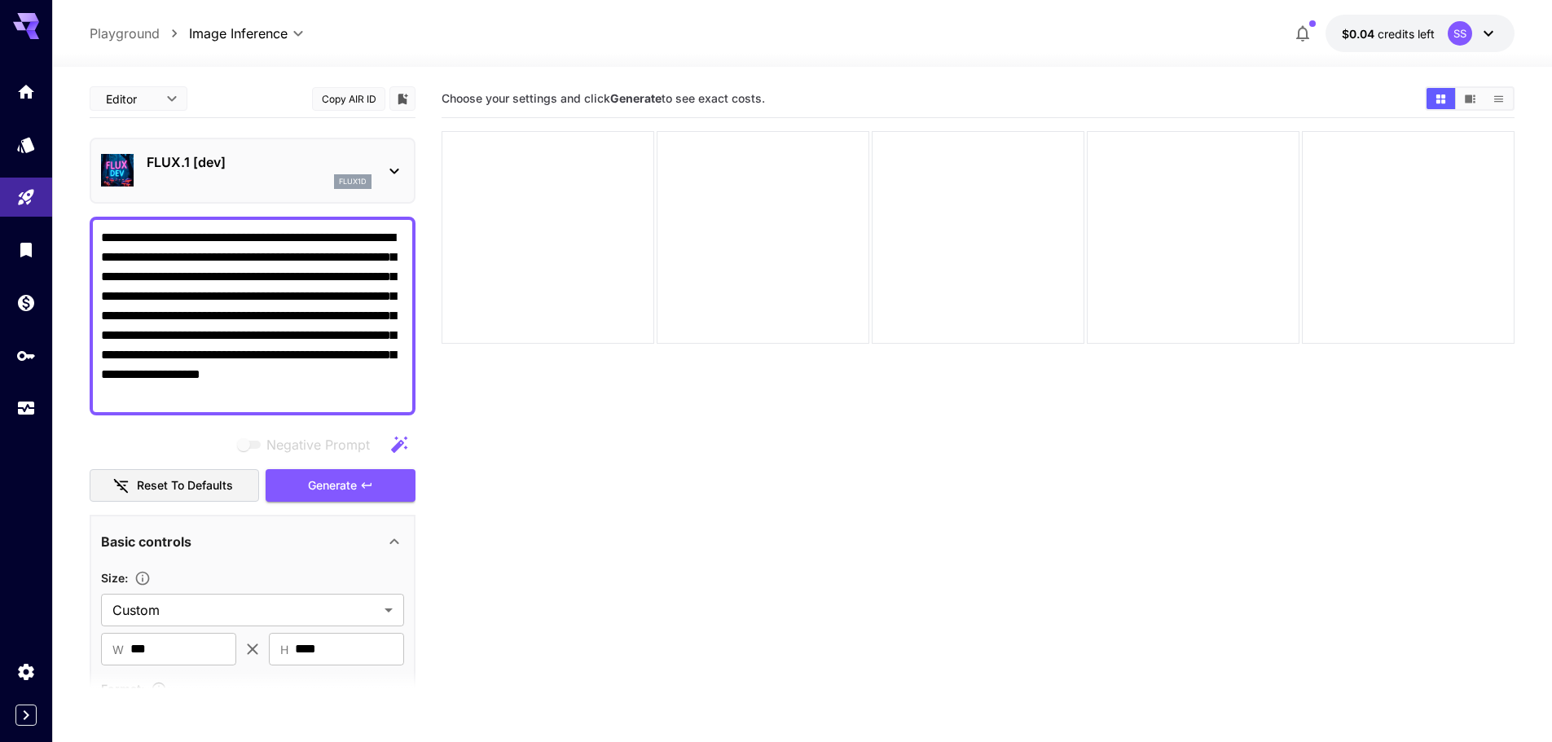
drag, startPoint x: 613, startPoint y: 97, endPoint x: 783, endPoint y: 89, distance: 170.4
click at [783, 89] on div "Choose your settings and click Generate to see exact costs." at bounding box center [977, 98] width 1073 height 24
click at [541, 409] on section "Choose your settings and click Generate to see exact costs." at bounding box center [977, 451] width 1073 height 742
click at [397, 171] on icon at bounding box center [394, 171] width 20 height 20
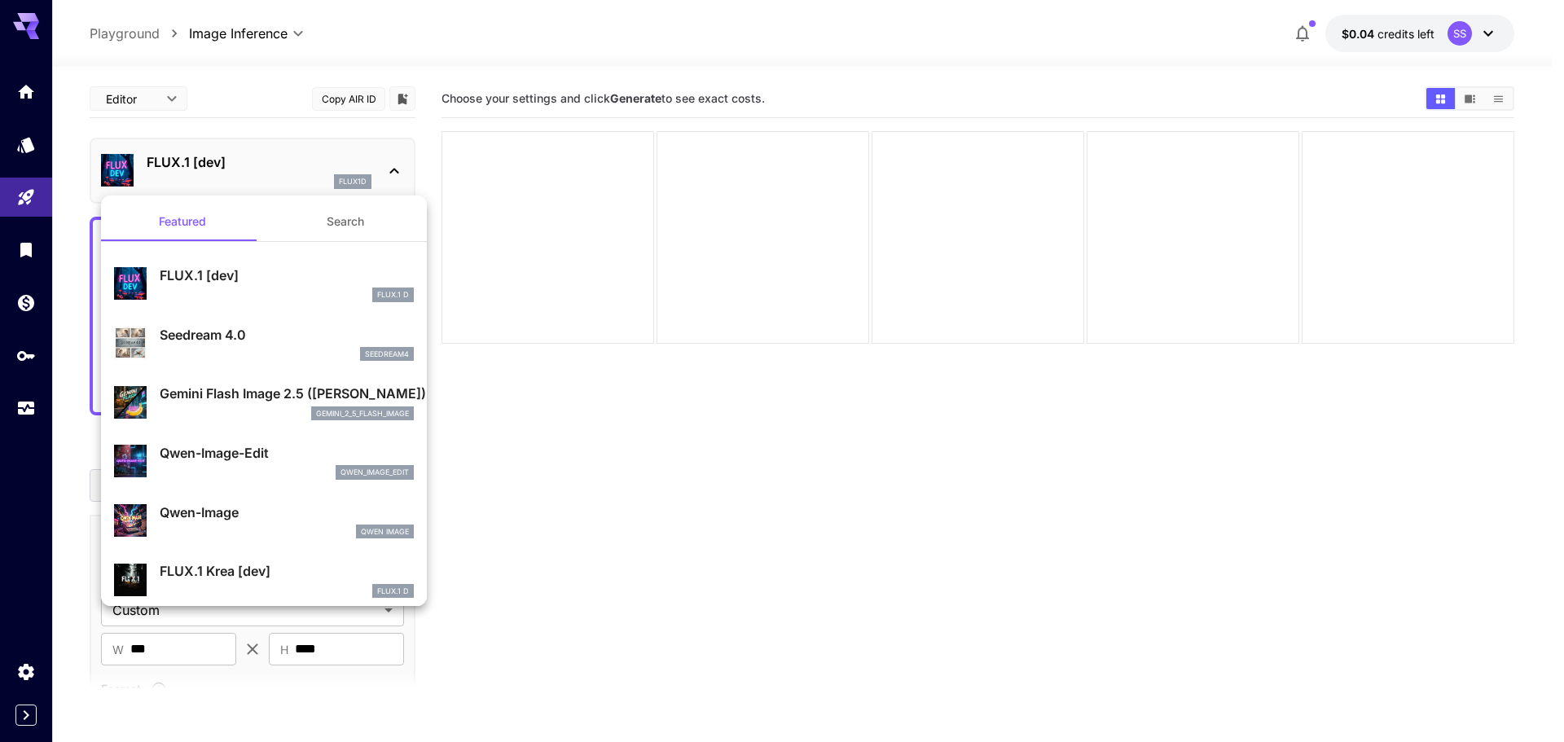
click at [272, 398] on p "Gemini Flash Image 2.5 (Nano Banana)" at bounding box center [287, 394] width 254 height 20
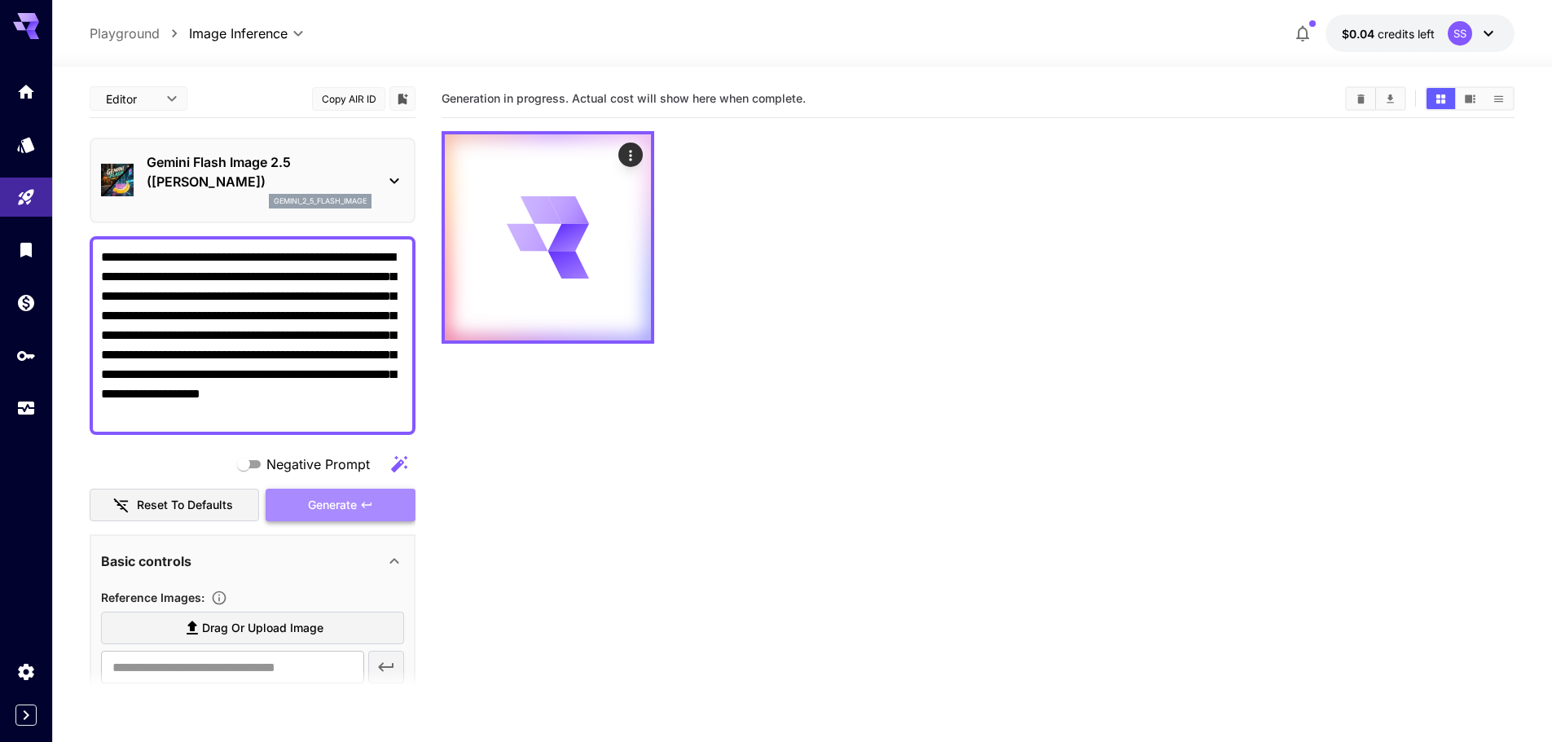
click at [336, 519] on button "Generate" at bounding box center [341, 505] width 150 height 33
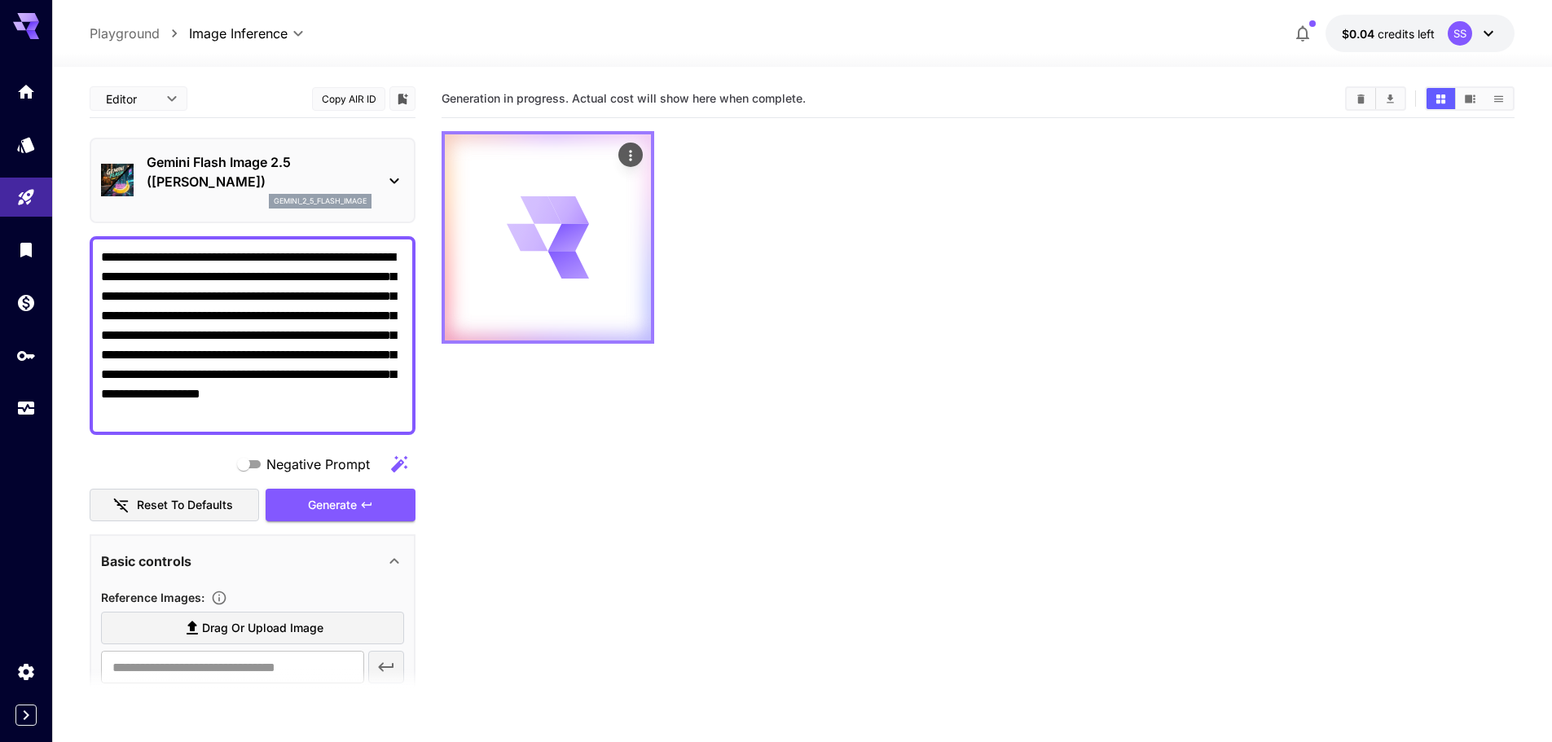
click at [638, 158] on icon "Actions" at bounding box center [630, 155] width 16 height 16
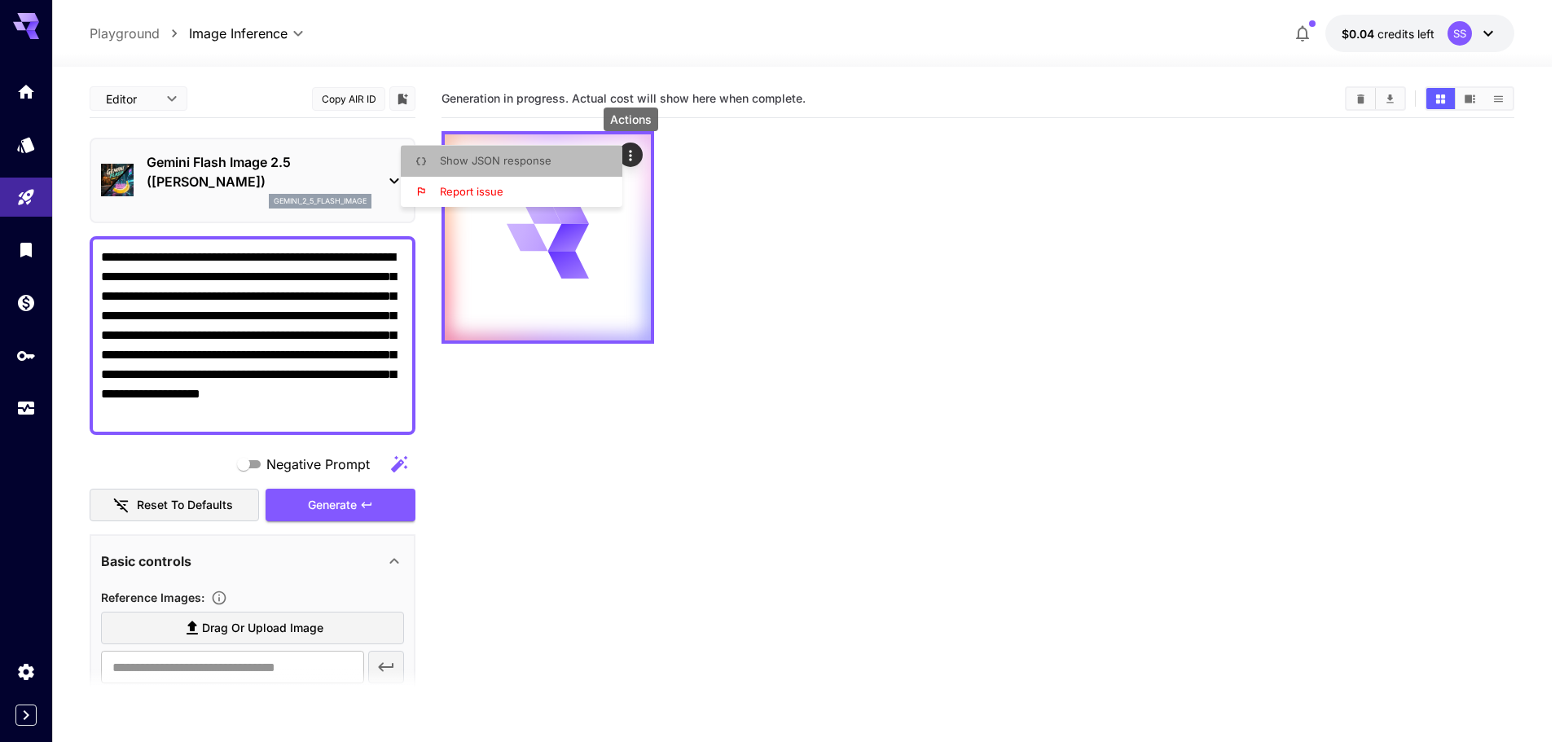
click at [525, 156] on span "Show JSON response" at bounding box center [496, 160] width 112 height 13
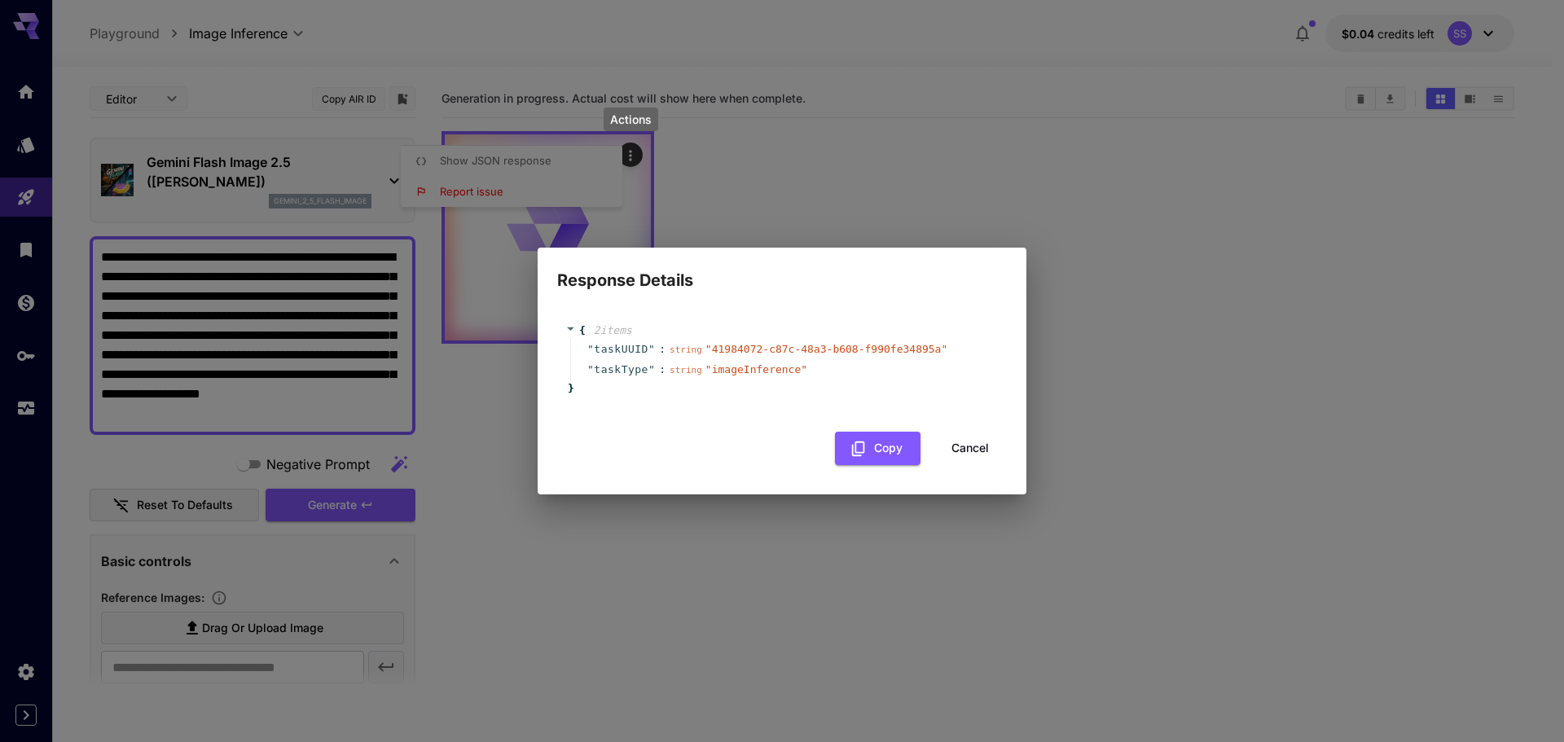
click at [1057, 375] on div "Response Details { 2 item s " taskUUID " : string " 41984072-c87c-48a3-b608-f99…" at bounding box center [782, 371] width 1564 height 742
click at [955, 449] on button "Cancel" at bounding box center [969, 448] width 73 height 33
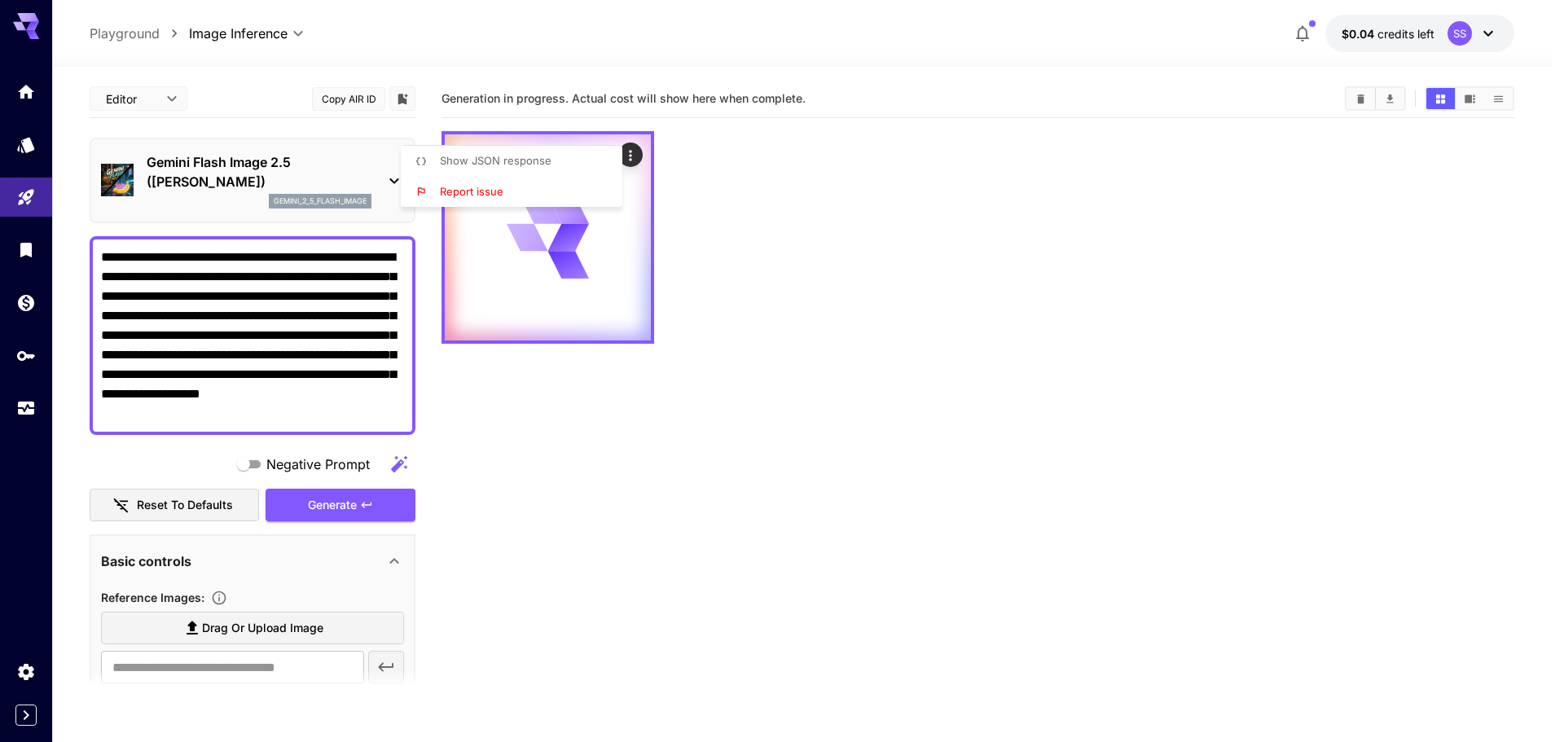
click at [832, 355] on div at bounding box center [782, 371] width 1564 height 742
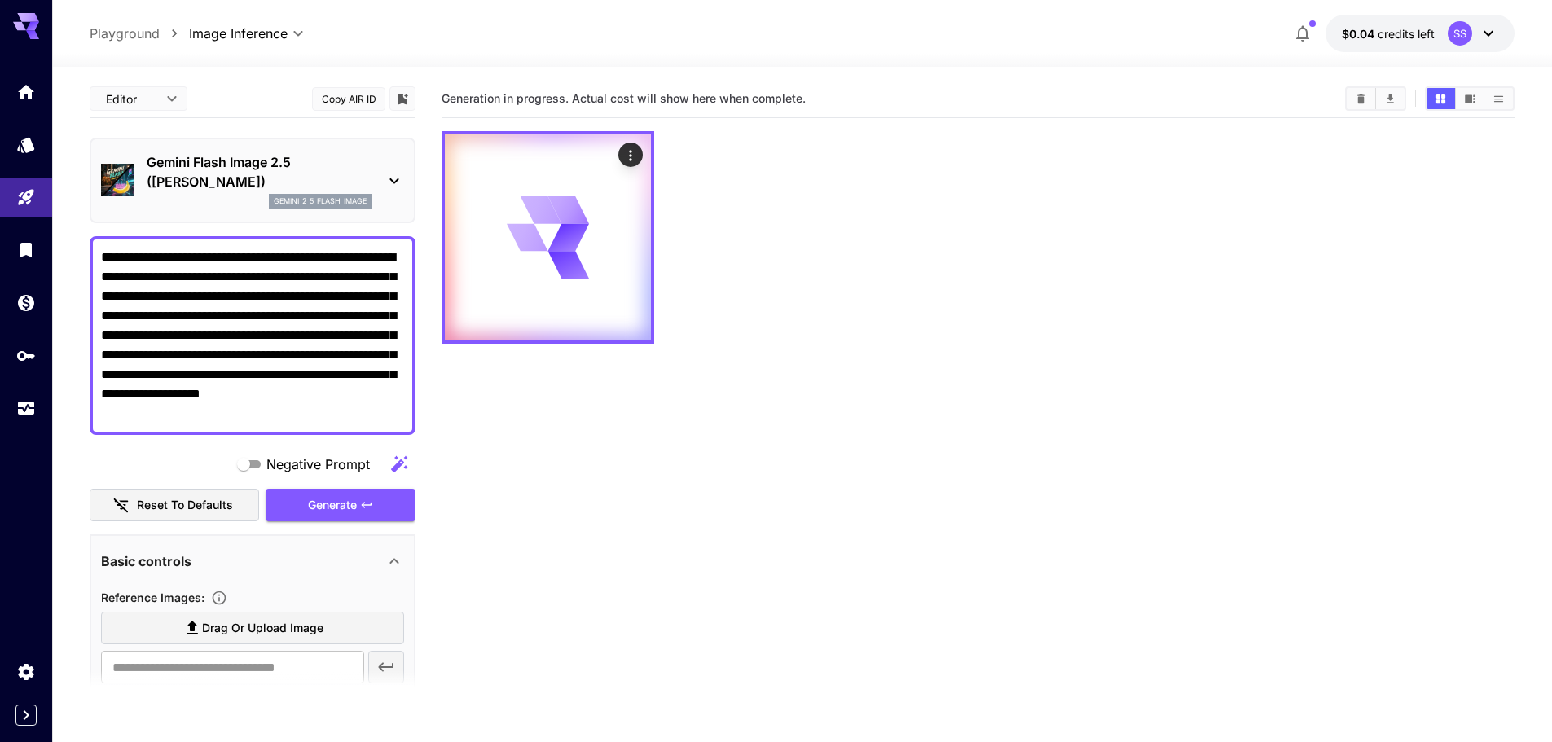
click at [27, 30] on icon at bounding box center [32, 26] width 13 height 9
click at [16, 345] on link at bounding box center [26, 356] width 52 height 40
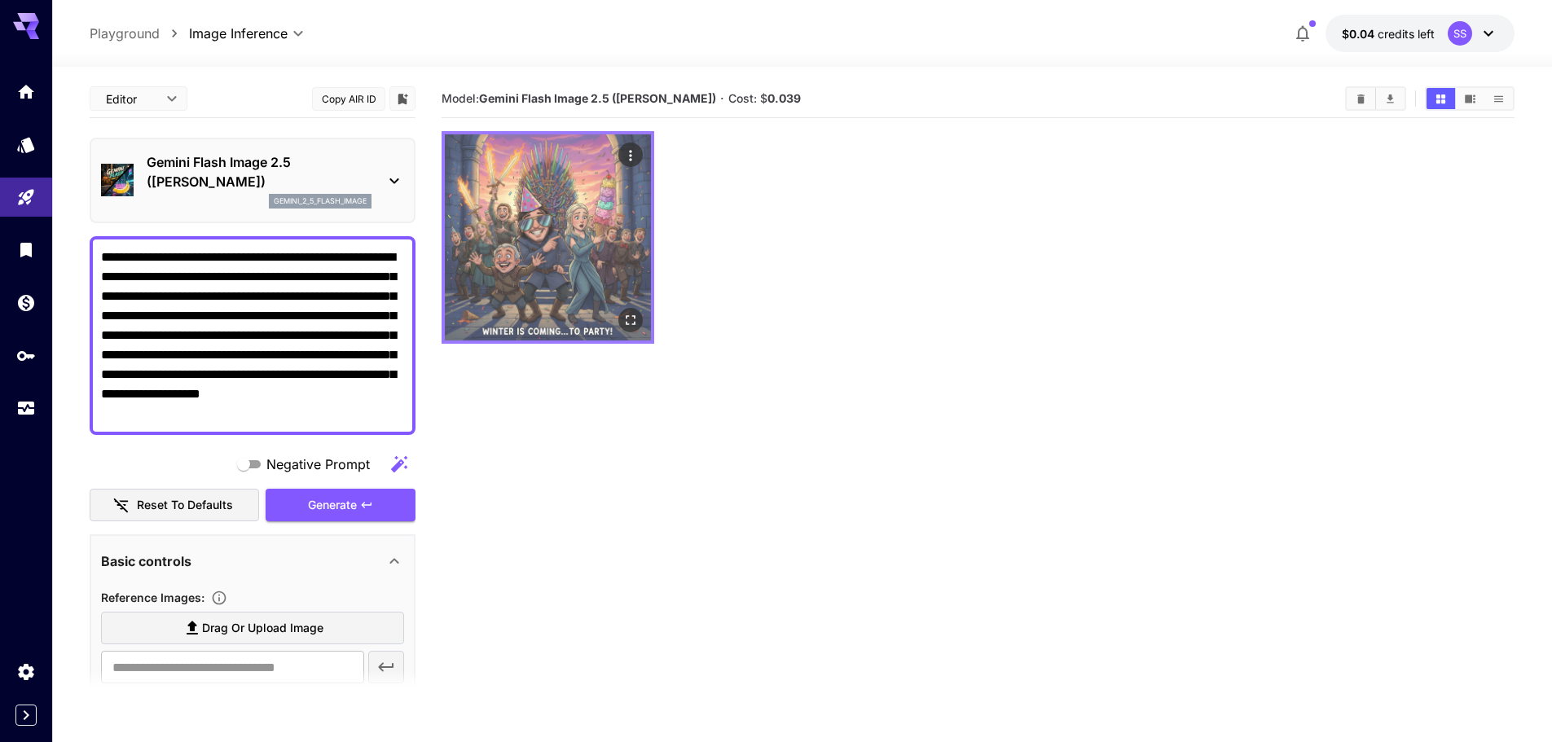
click at [578, 257] on img at bounding box center [548, 237] width 206 height 206
click at [630, 328] on button "Open in fullscreen" at bounding box center [630, 320] width 24 height 24
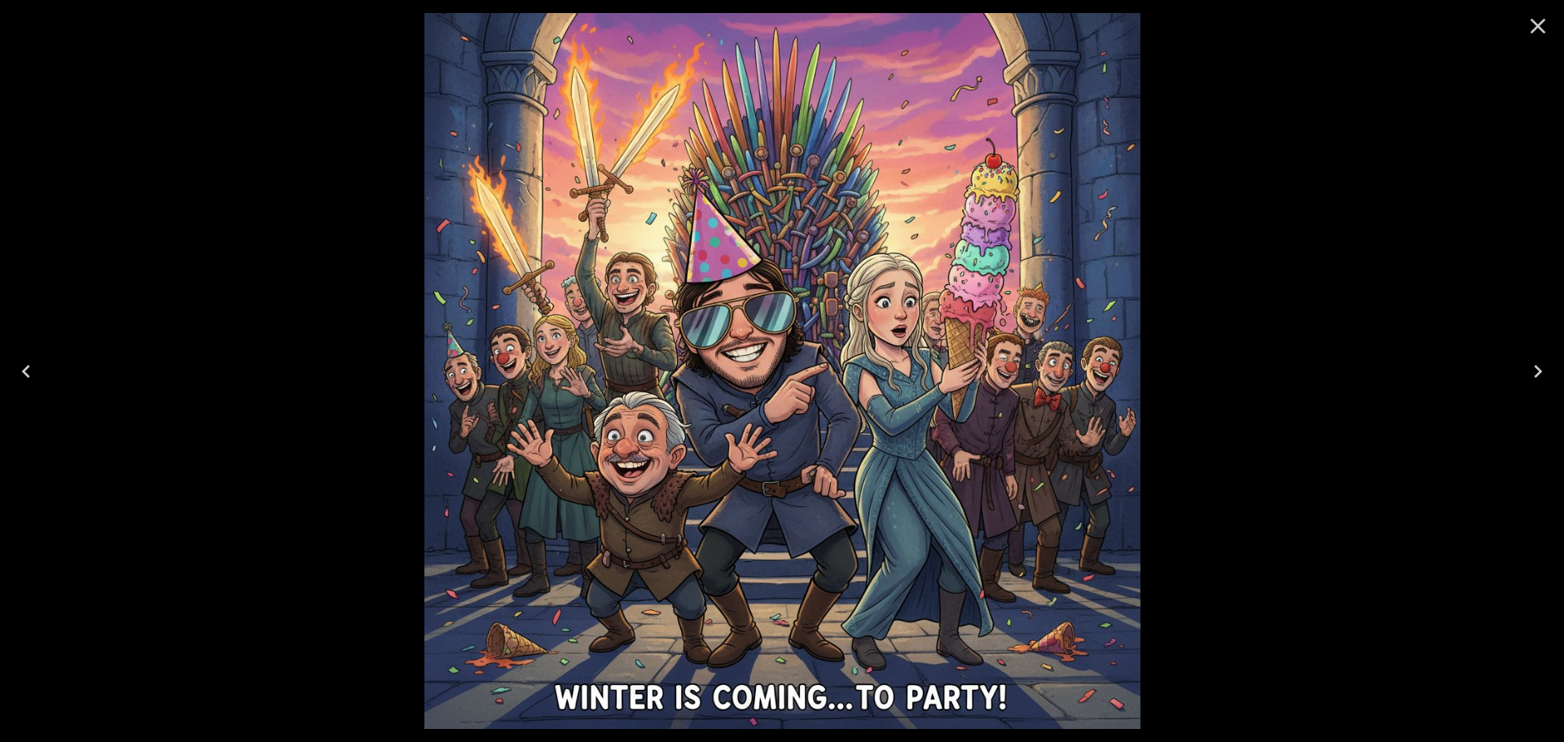
click at [1540, 22] on icon "Close" at bounding box center [1538, 26] width 26 height 26
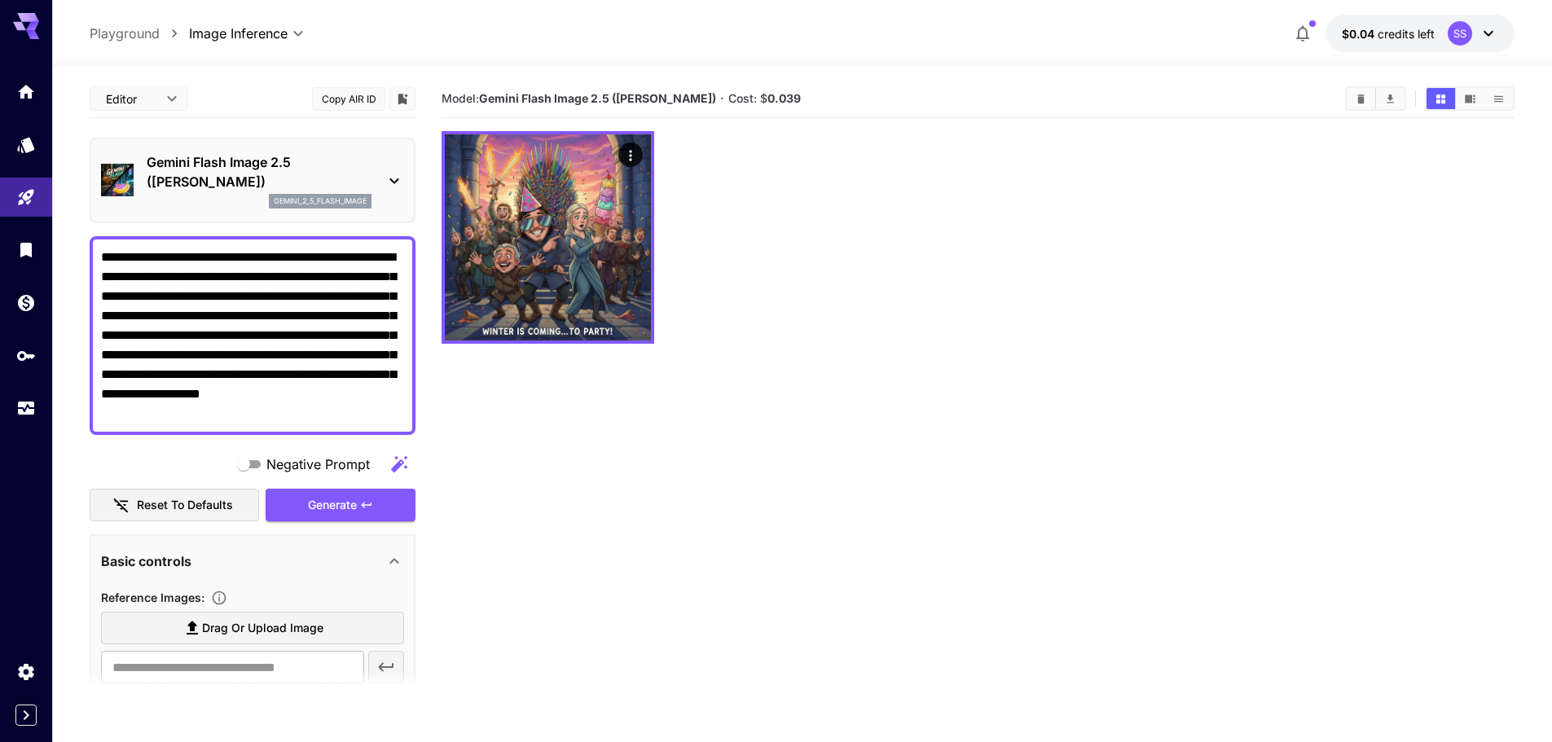
click at [894, 274] on div at bounding box center [977, 237] width 1073 height 213
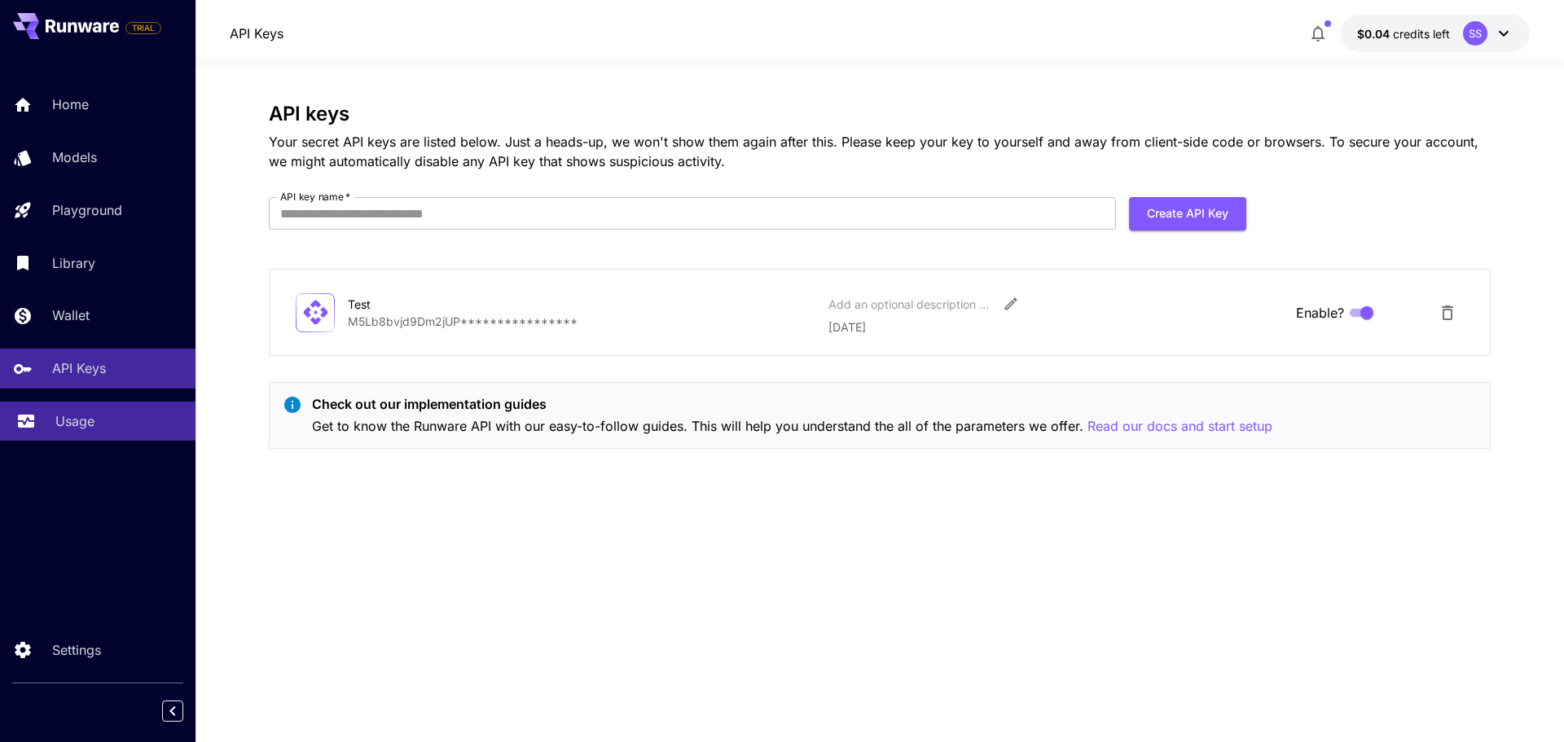
click at [104, 410] on link "Usage" at bounding box center [97, 422] width 195 height 40
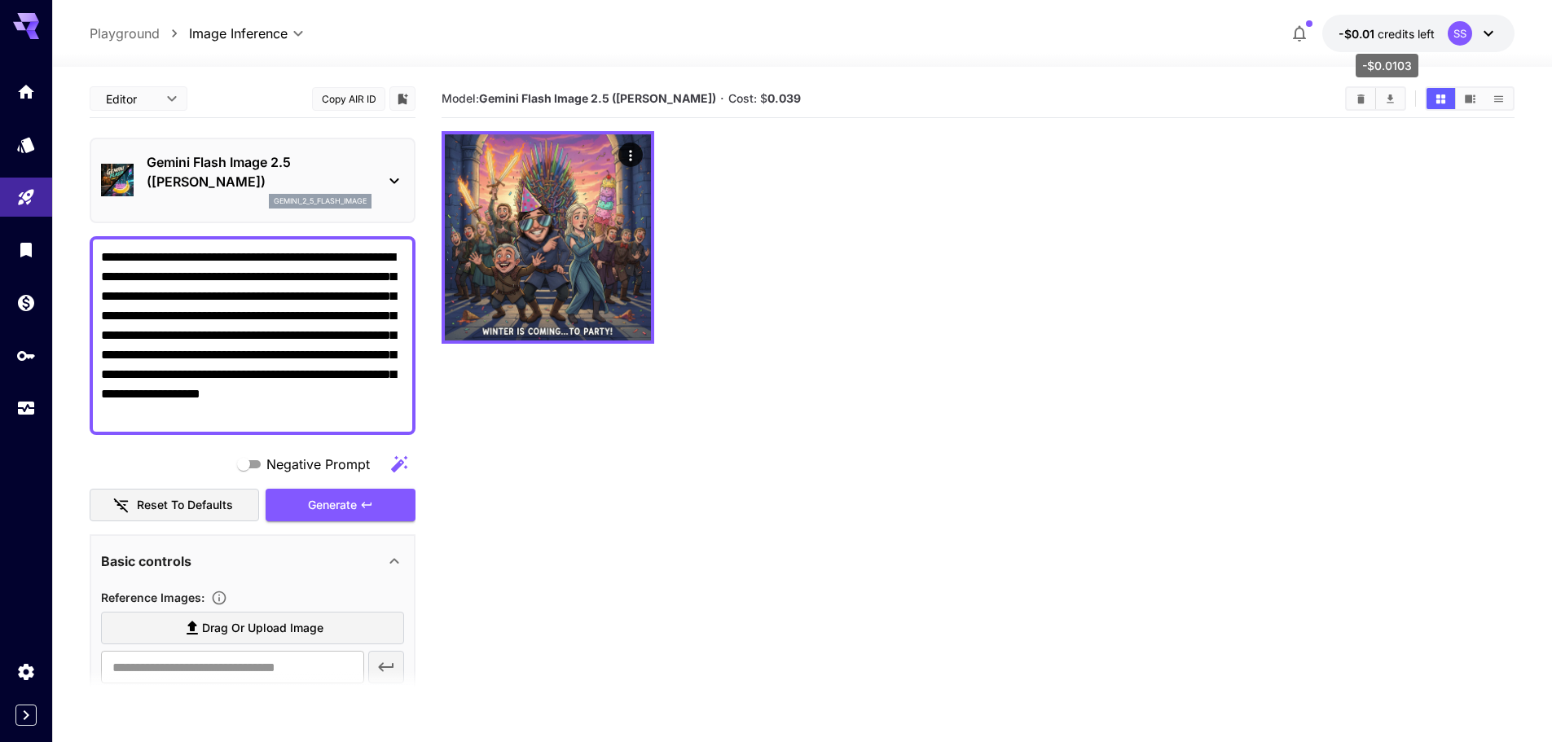
click at [1429, 32] on span "credits left" at bounding box center [1405, 34] width 57 height 14
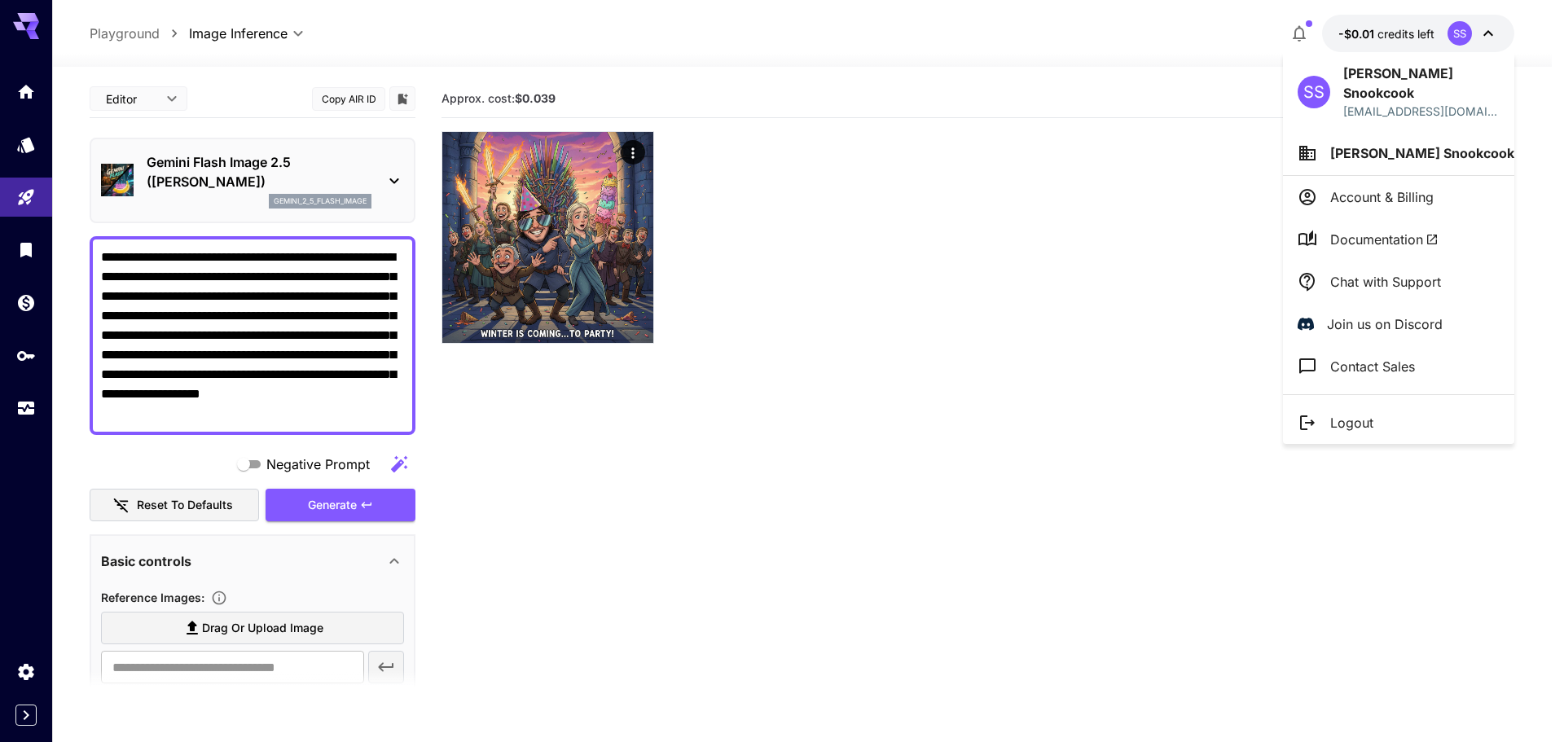
click at [2, 364] on div at bounding box center [782, 371] width 1564 height 742
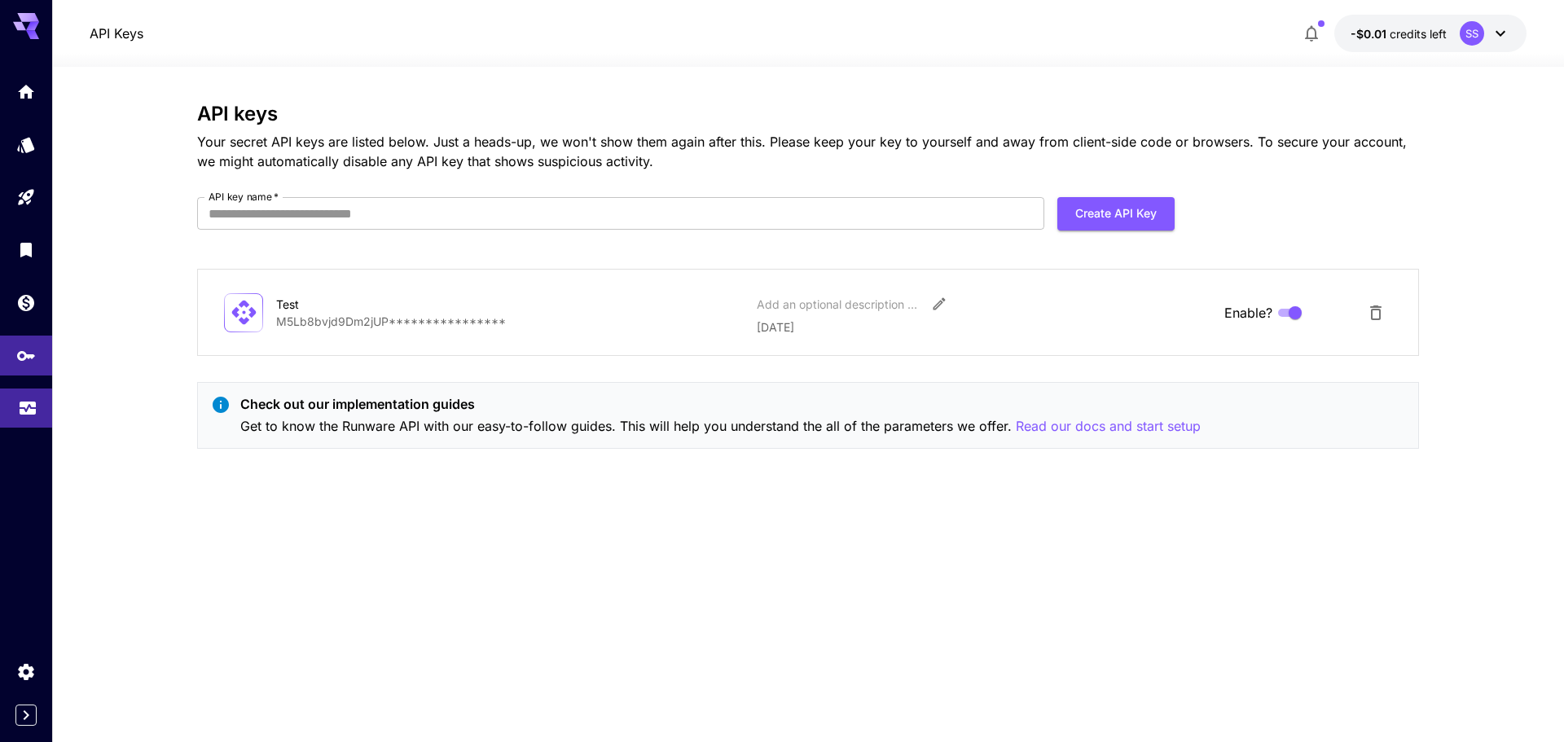
click at [37, 407] on link at bounding box center [26, 409] width 52 height 40
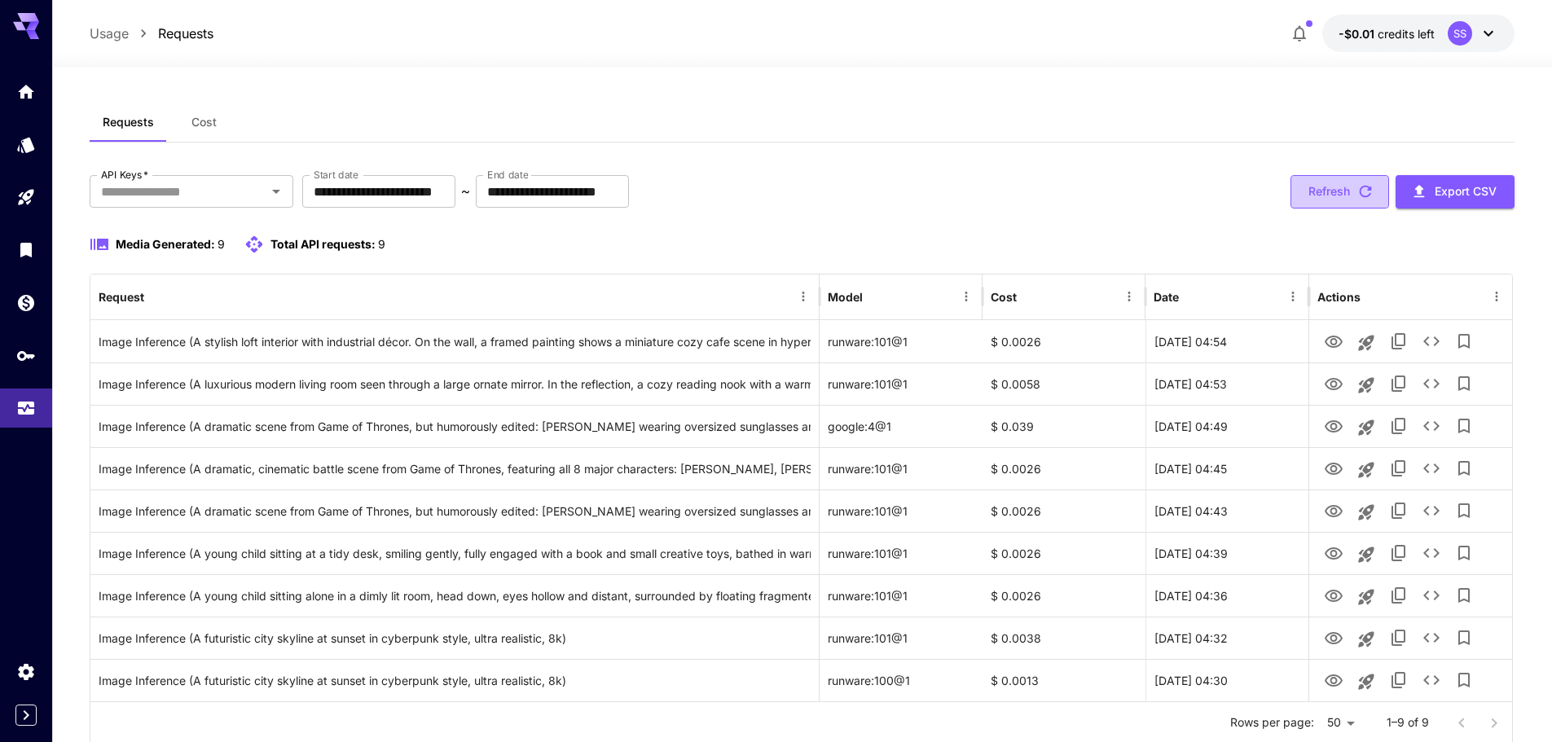
click at [1337, 185] on button "Refresh" at bounding box center [1339, 191] width 99 height 33
click at [1451, 33] on div "SS" at bounding box center [1459, 33] width 24 height 24
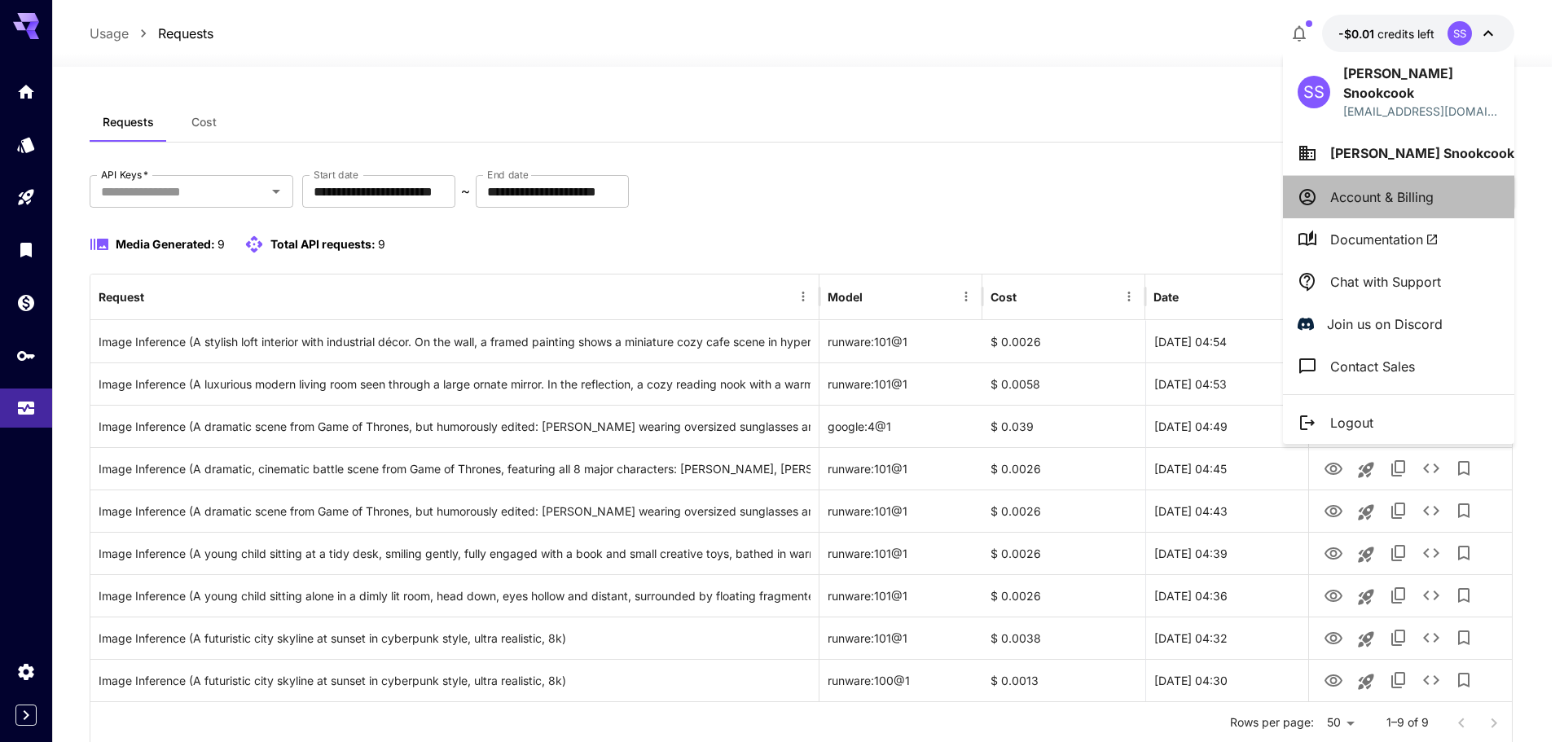
click at [1438, 178] on li "Account & Billing" at bounding box center [1398, 197] width 231 height 42
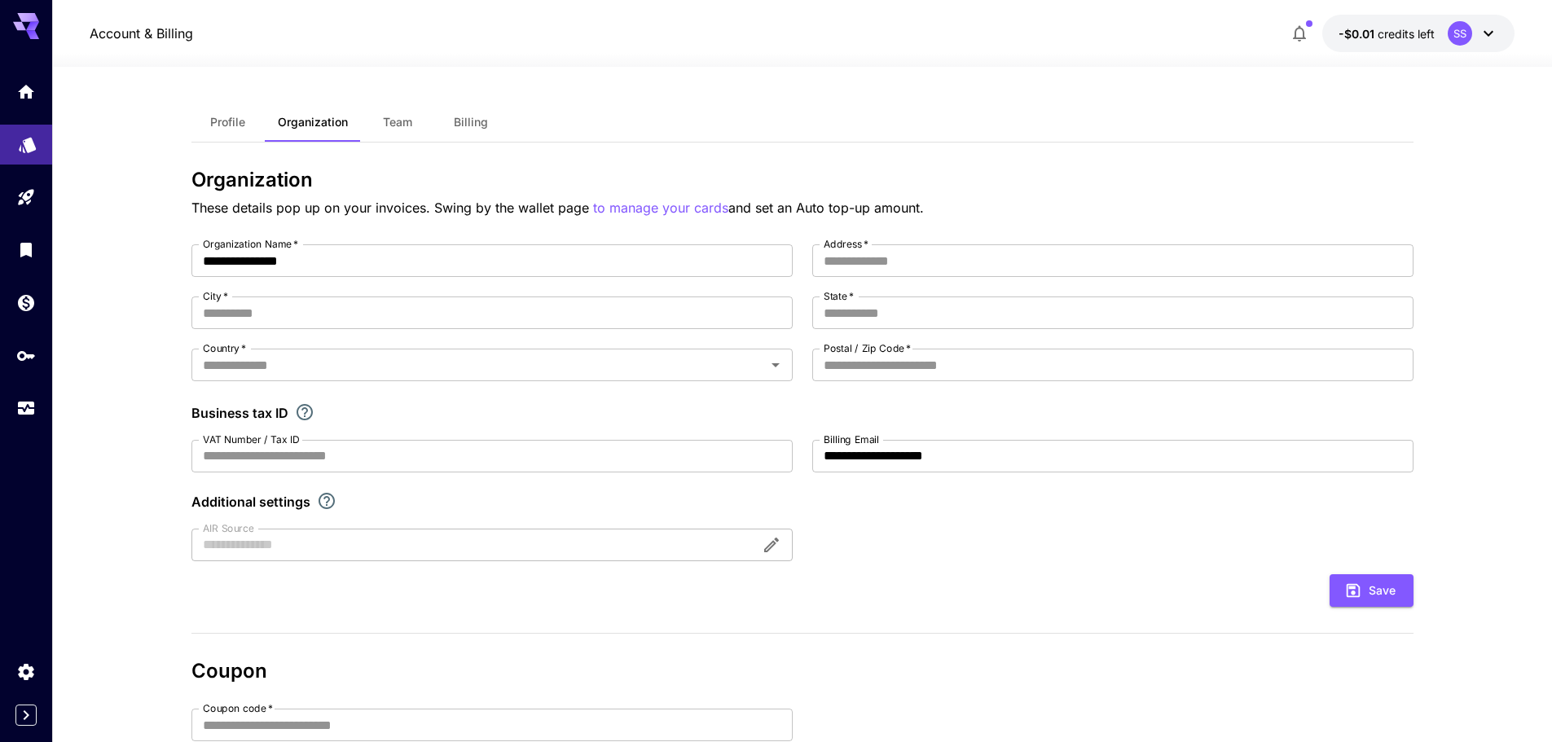
click at [42, 151] on link at bounding box center [26, 145] width 52 height 40
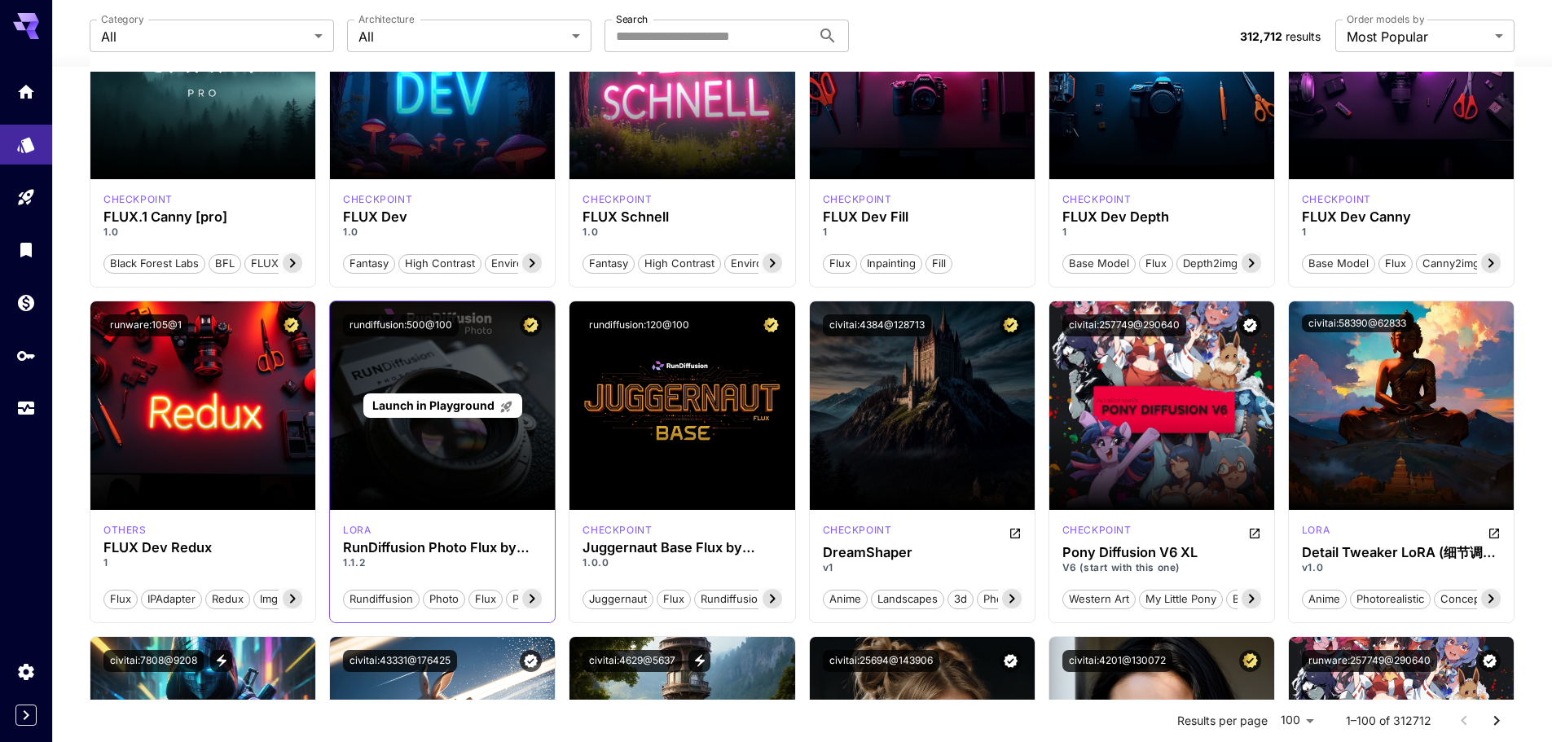
scroll to position [1059, 0]
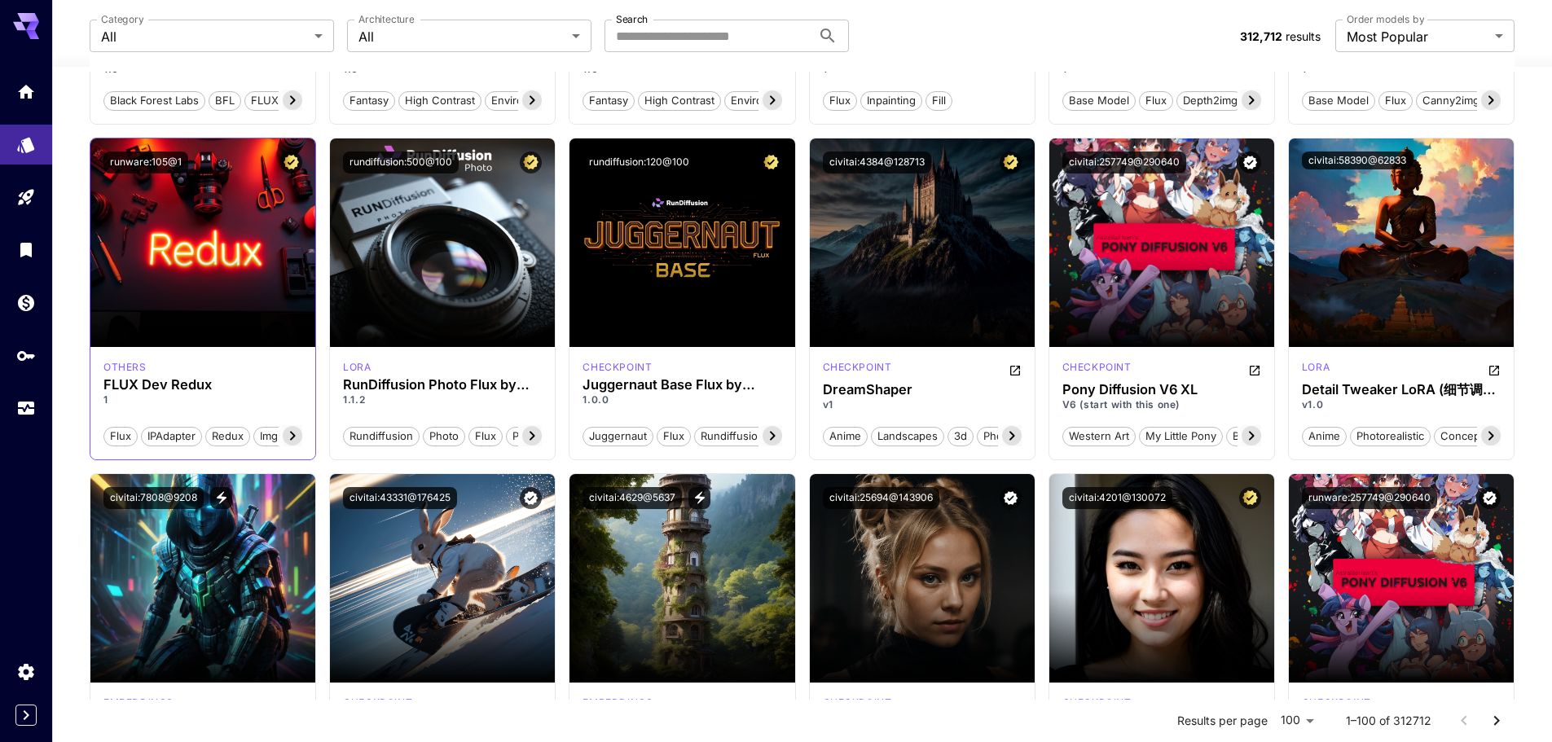
click at [240, 323] on section at bounding box center [202, 301] width 225 height 91
click at [124, 433] on span "Flux" at bounding box center [120, 436] width 33 height 16
click at [200, 244] on img at bounding box center [202, 242] width 225 height 209
click at [157, 214] on img at bounding box center [202, 242] width 225 height 209
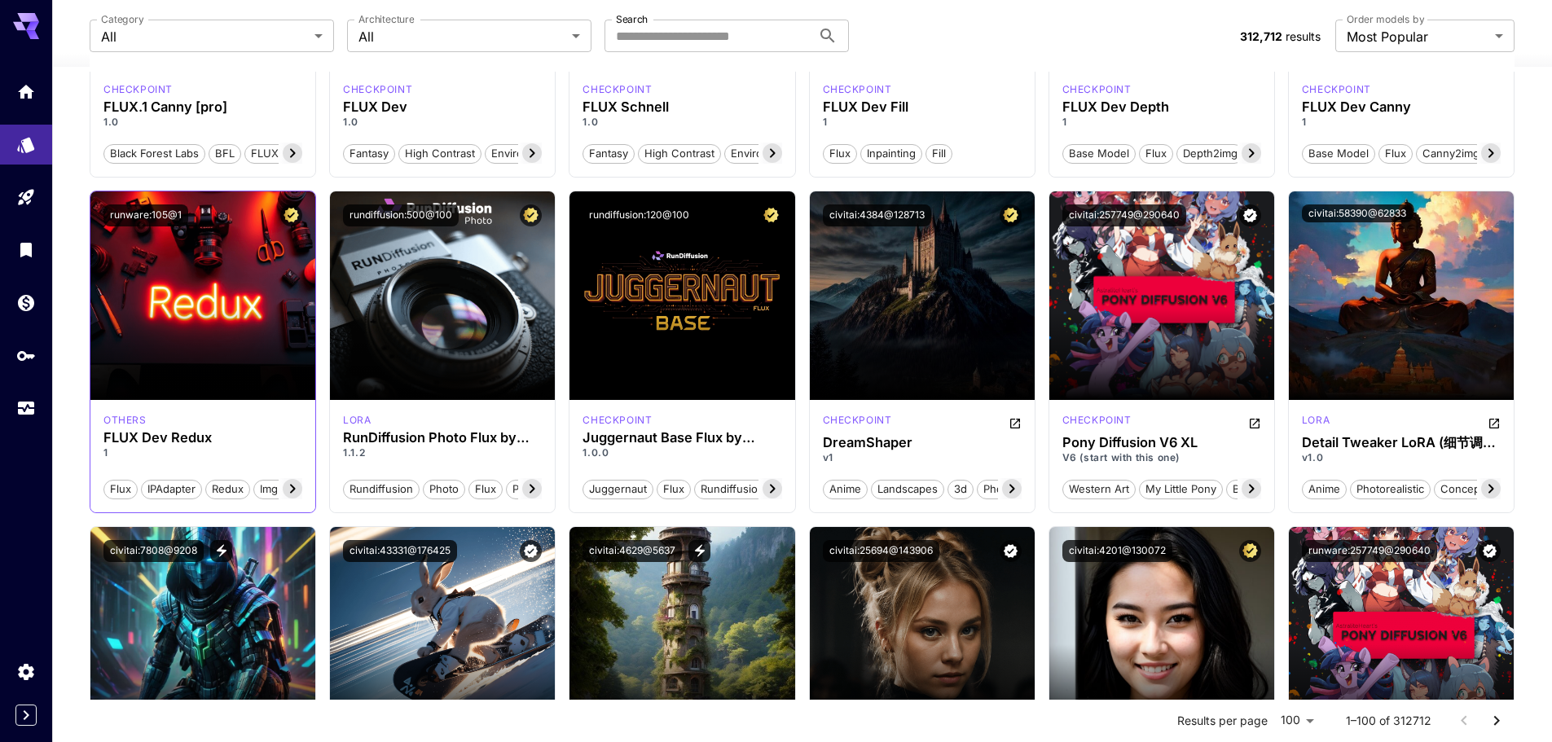
scroll to position [977, 0]
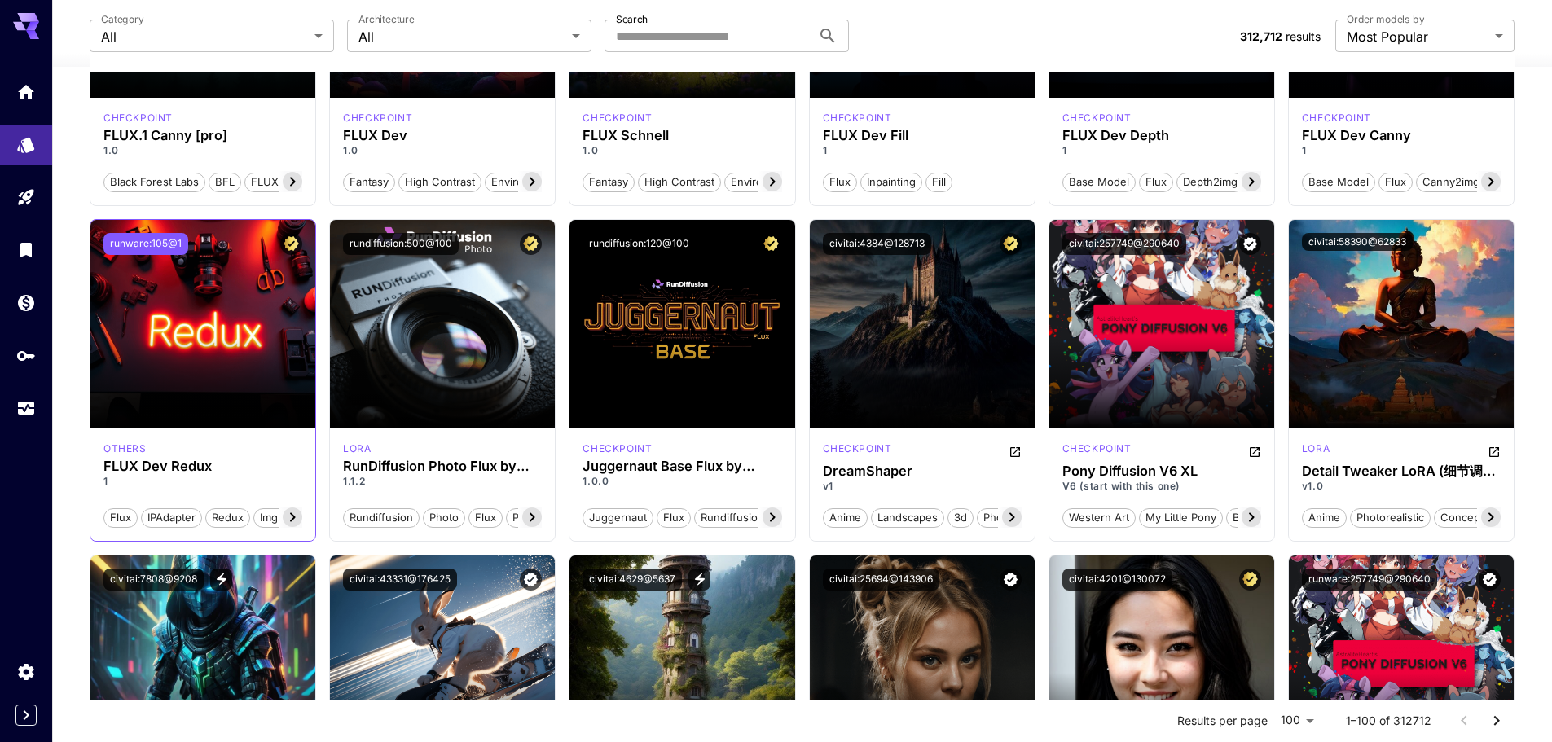
click at [163, 250] on button "runware:105@1" at bounding box center [145, 244] width 85 height 22
click at [201, 239] on div "Copied!" at bounding box center [202, 244] width 199 height 22
click at [296, 511] on icon at bounding box center [293, 517] width 20 height 20
click at [213, 432] on div "others FLUX Dev Redux 1 Flux IPAdapter Redux img2img" at bounding box center [202, 484] width 225 height 112
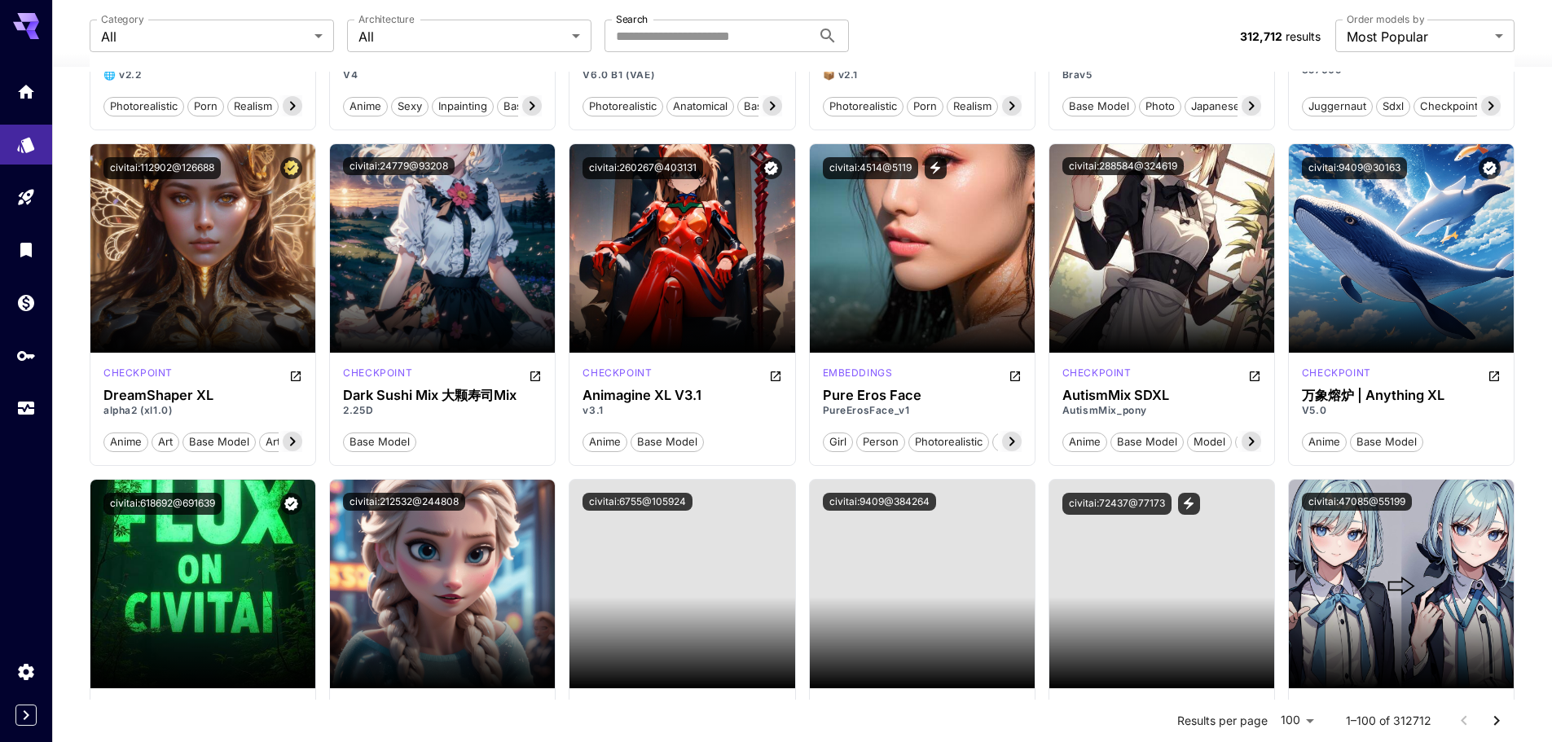
scroll to position [3991, 0]
